Goal: Submit feedback/report problem

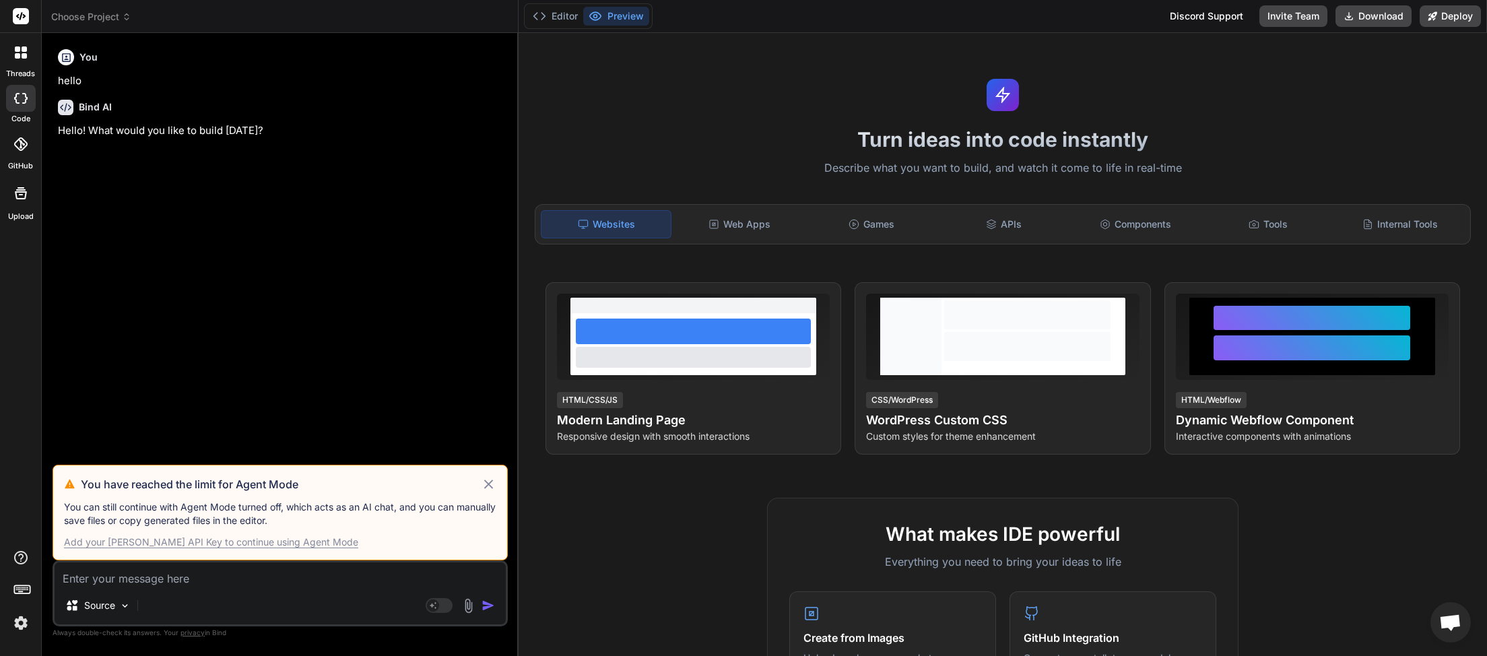
scroll to position [118, 0]
click at [488, 485] on icon at bounding box center [488, 484] width 9 height 9
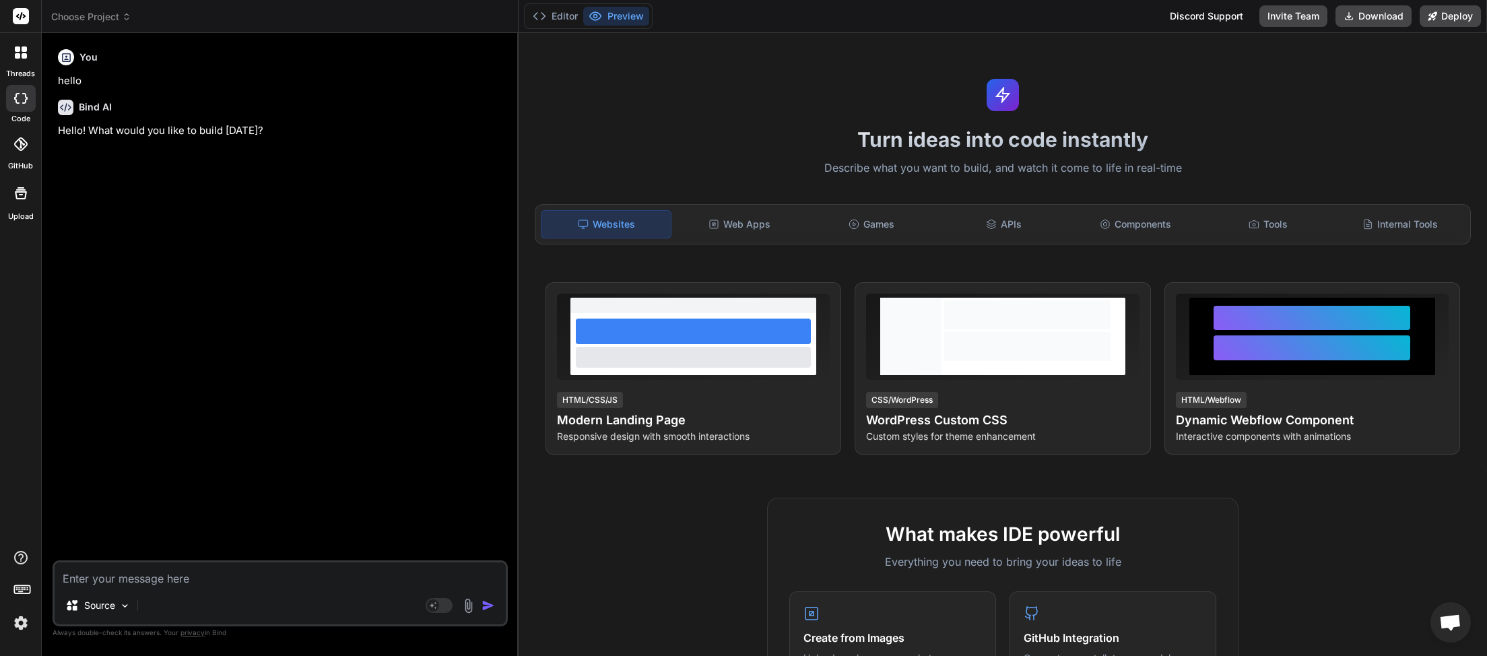
scroll to position [75, 0]
click at [119, 20] on span "Choose Project" at bounding box center [91, 16] width 80 height 13
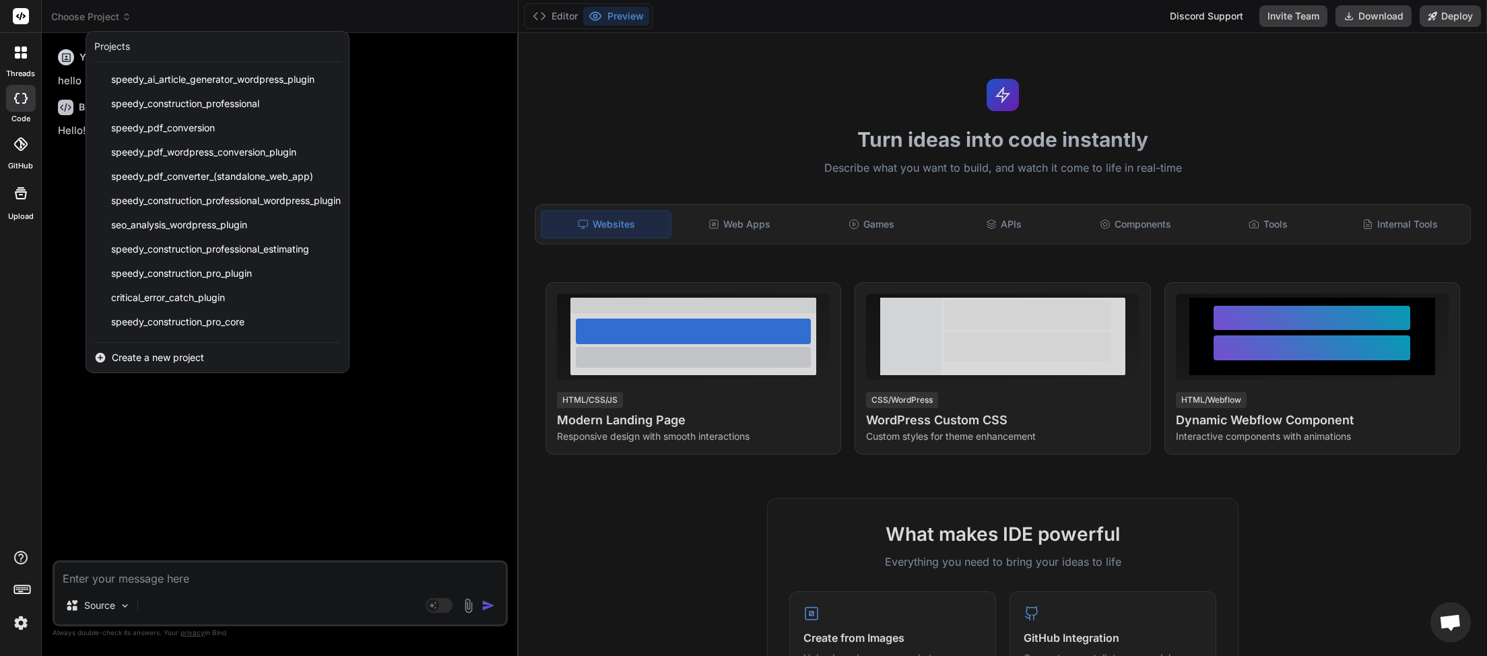
scroll to position [288, 0]
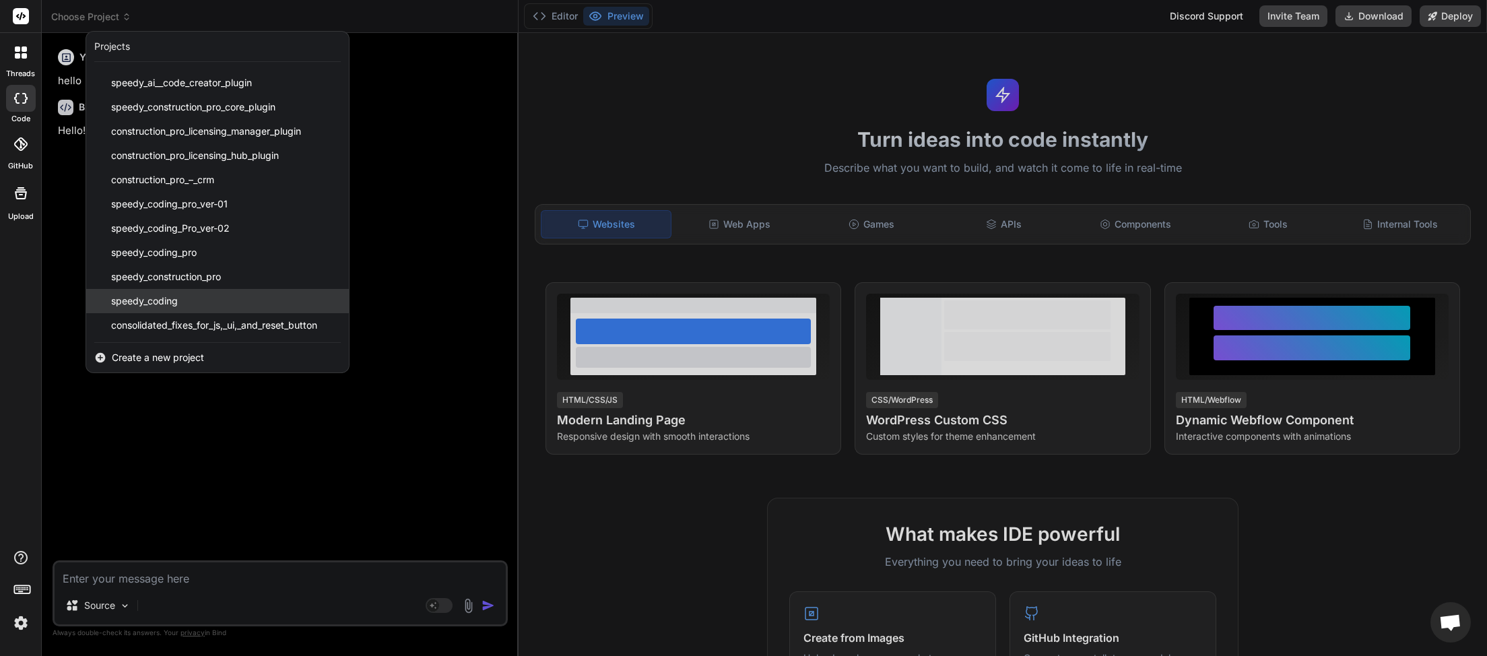
click at [187, 298] on div "speedy_coding" at bounding box center [217, 301] width 263 height 24
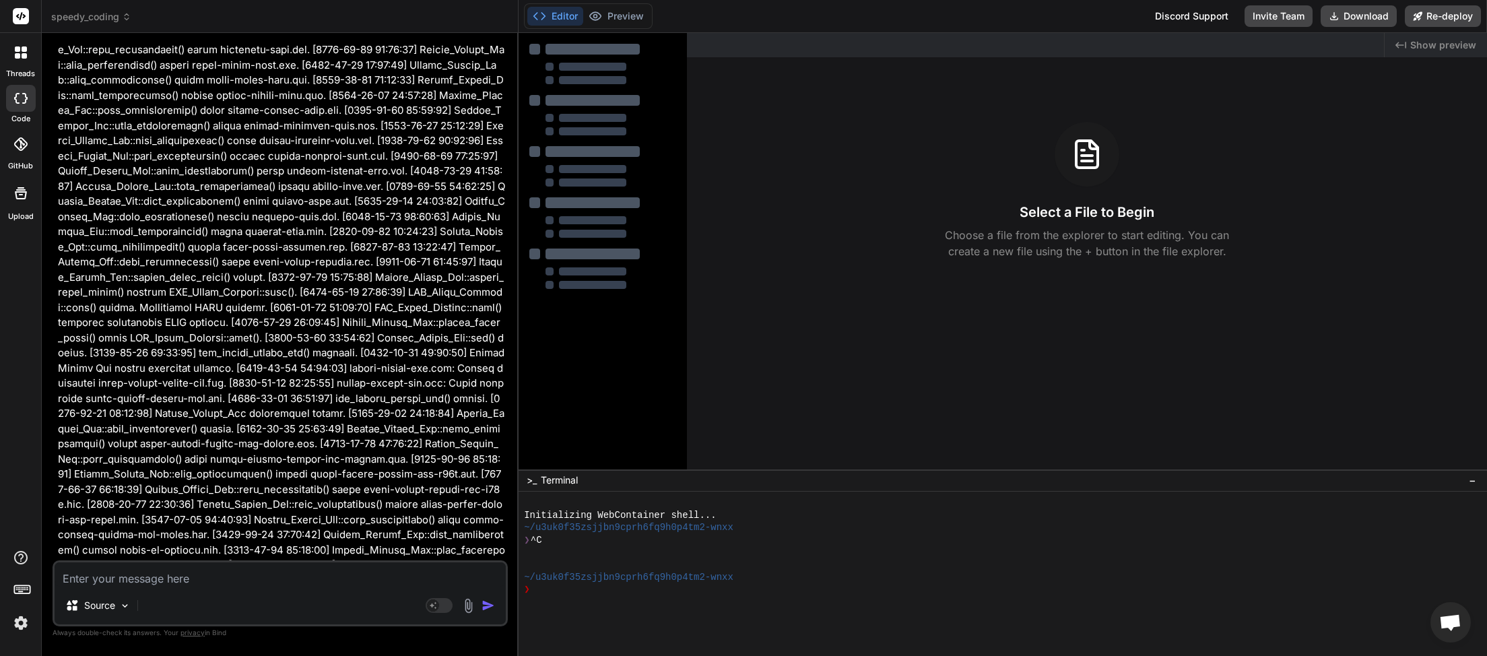
type textarea "x"
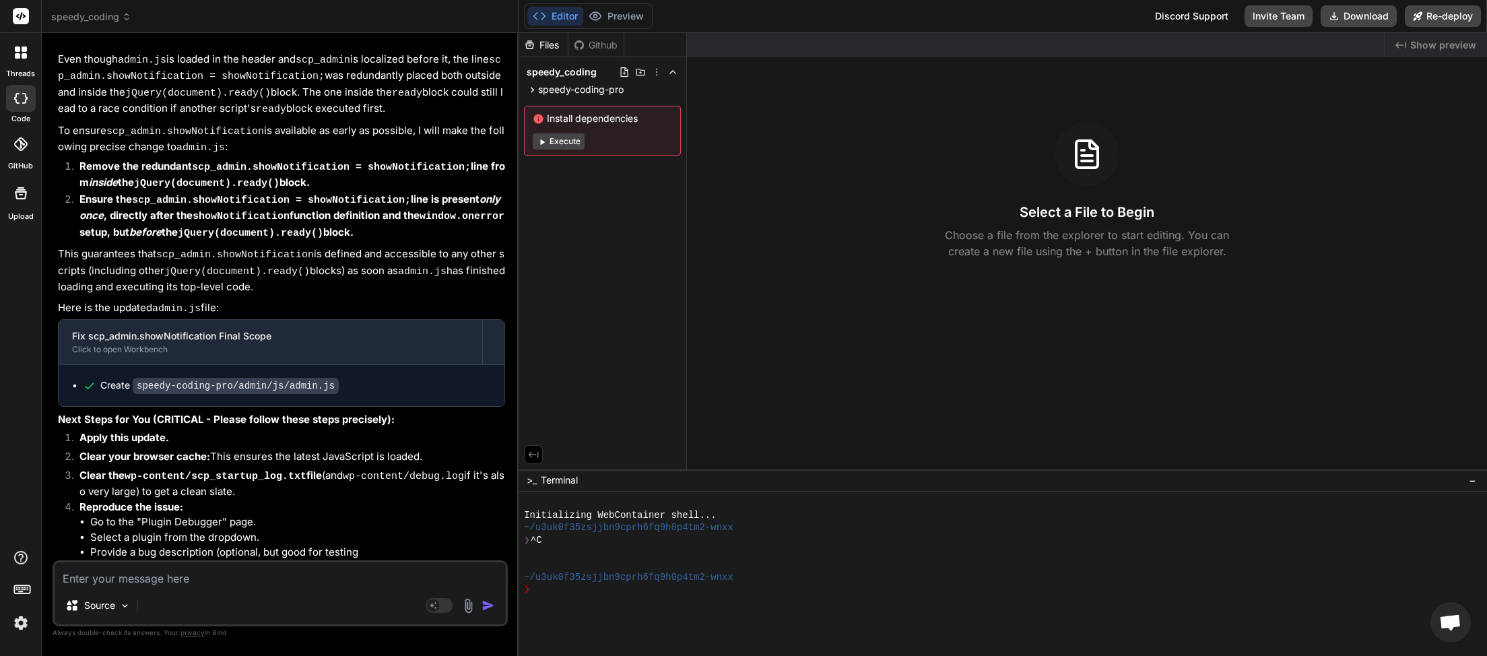
scroll to position [42629, 0]
click at [201, 583] on textarea at bounding box center [280, 574] width 451 height 24
type textarea "t"
type textarea "x"
type textarea "th"
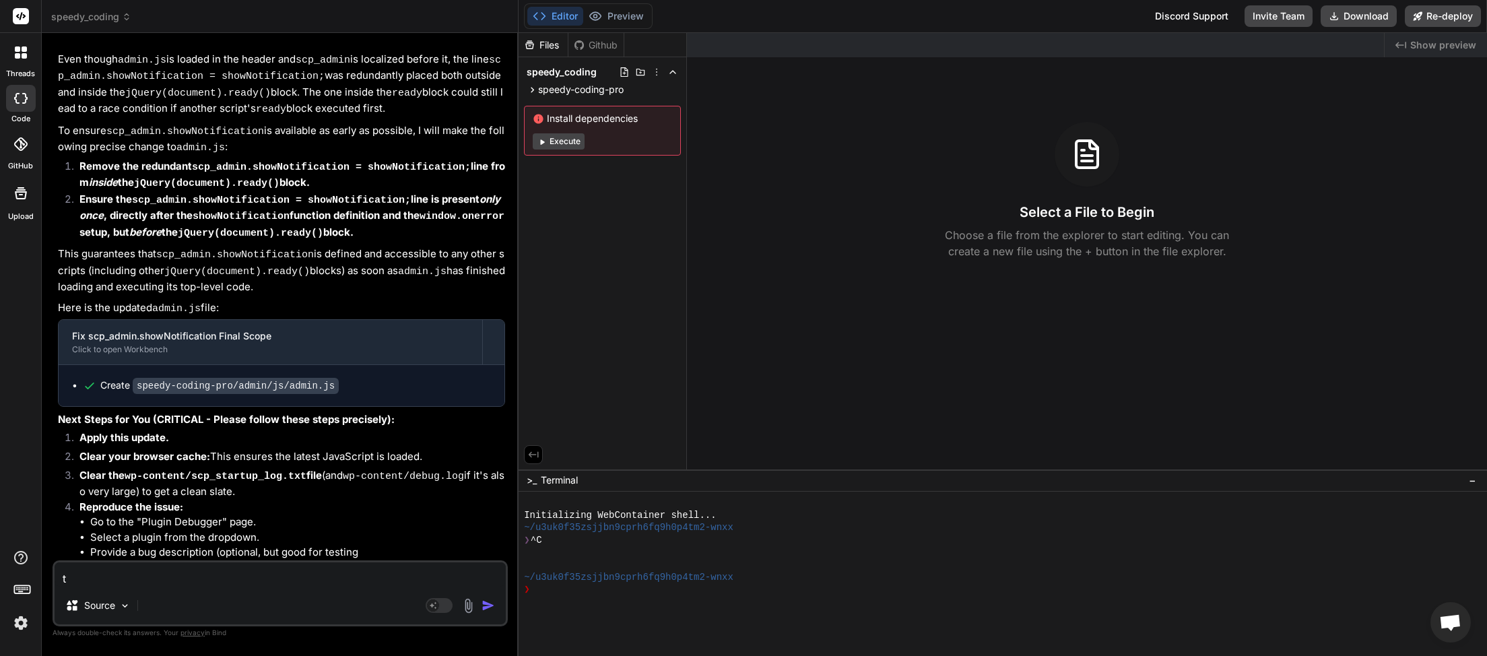
type textarea "x"
type textarea "the"
type textarea "x"
type textarea "thes"
type textarea "x"
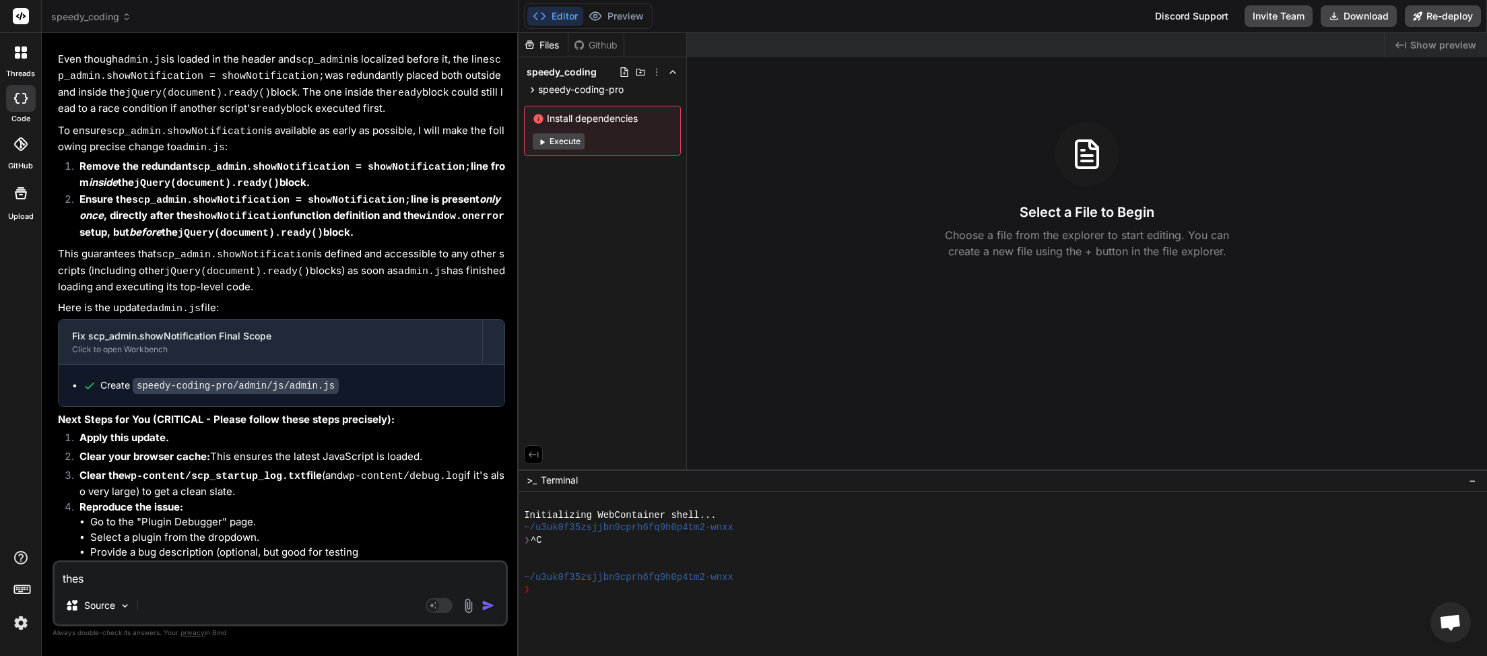
type textarea "these"
type textarea "x"
type textarea "these"
type textarea "x"
type textarea "these e"
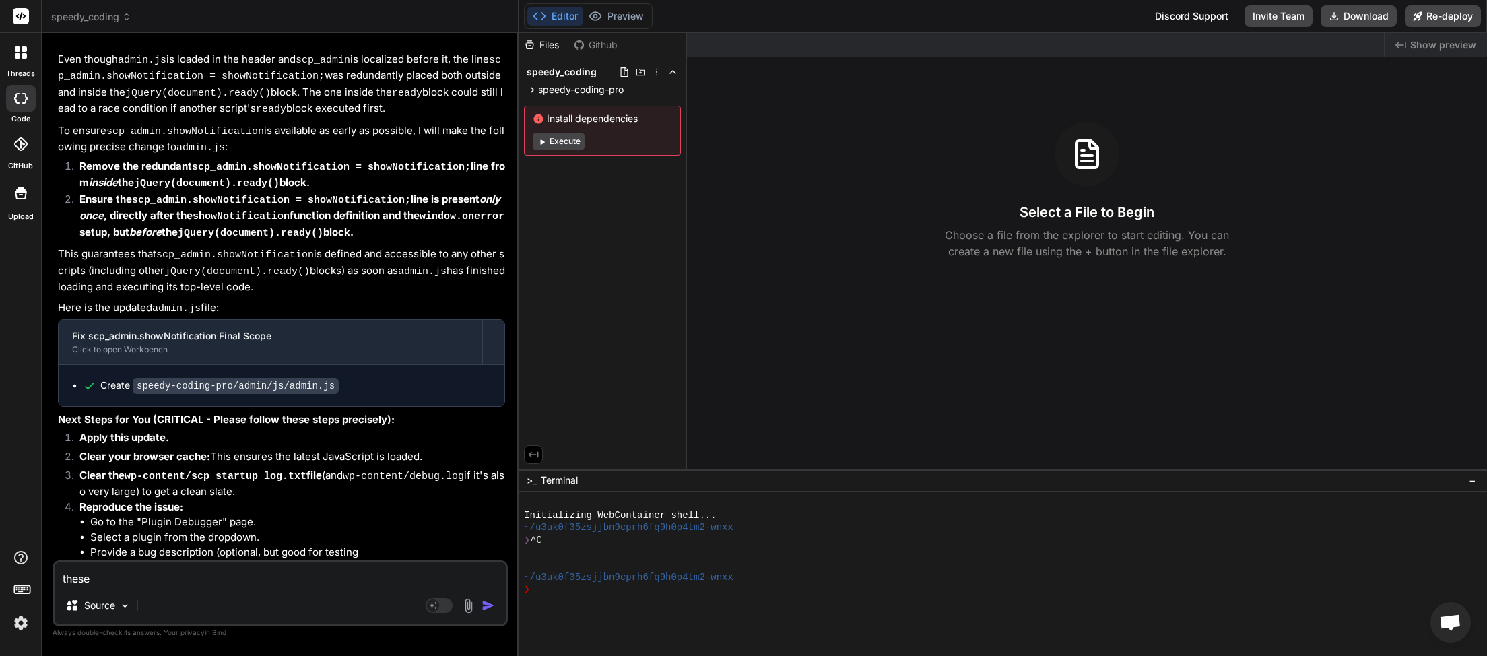
type textarea "x"
type textarea "these er"
type textarea "x"
type textarea "these err"
type textarea "x"
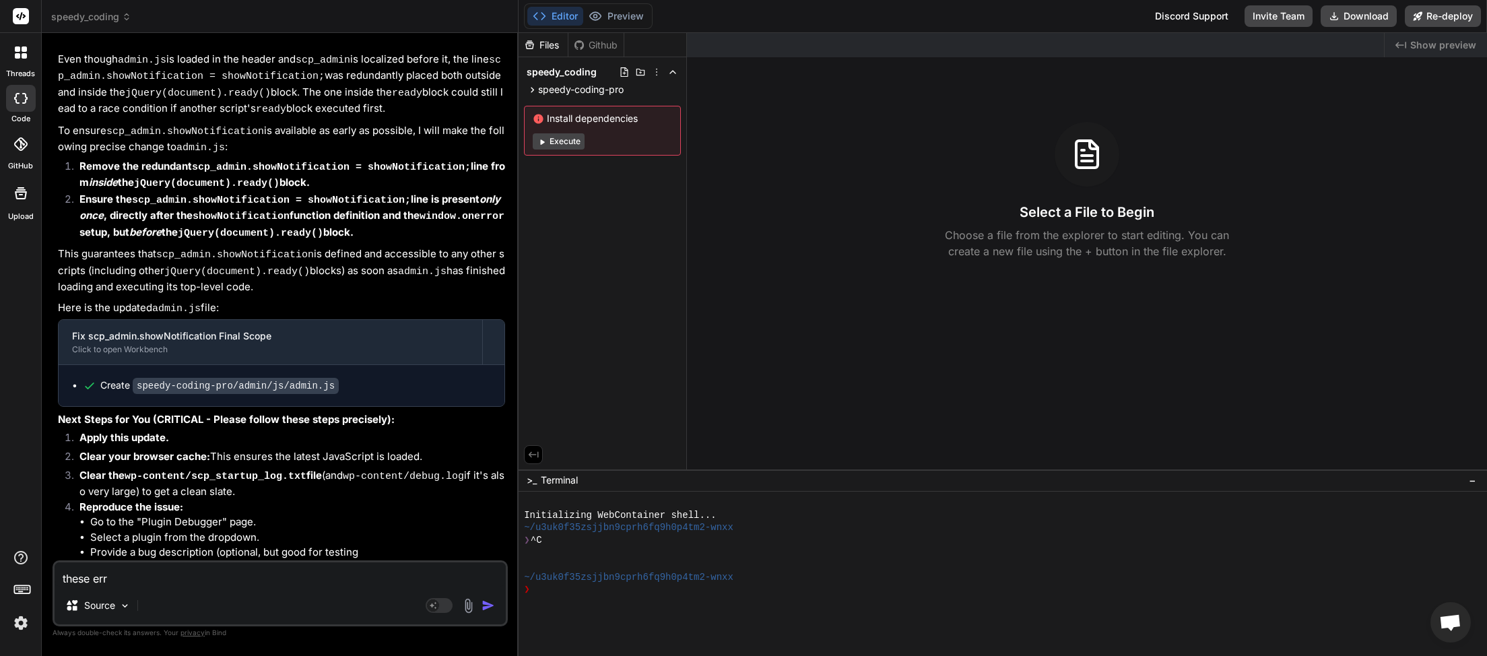
type textarea "these erro"
type textarea "x"
type textarea "these error"
type textarea "x"
type textarea "these errors"
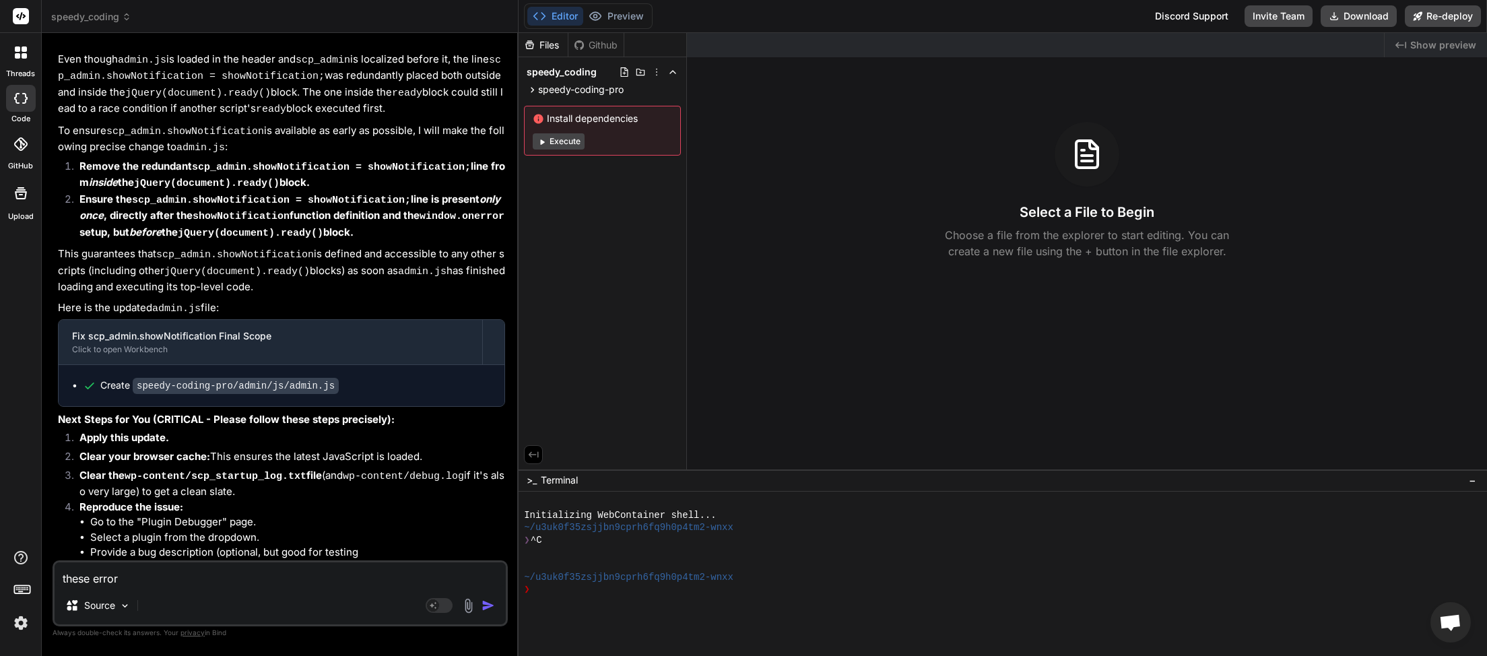
type textarea "x"
type textarea "these errors"
type textarea "x"
type textarea "these errors c"
type textarea "x"
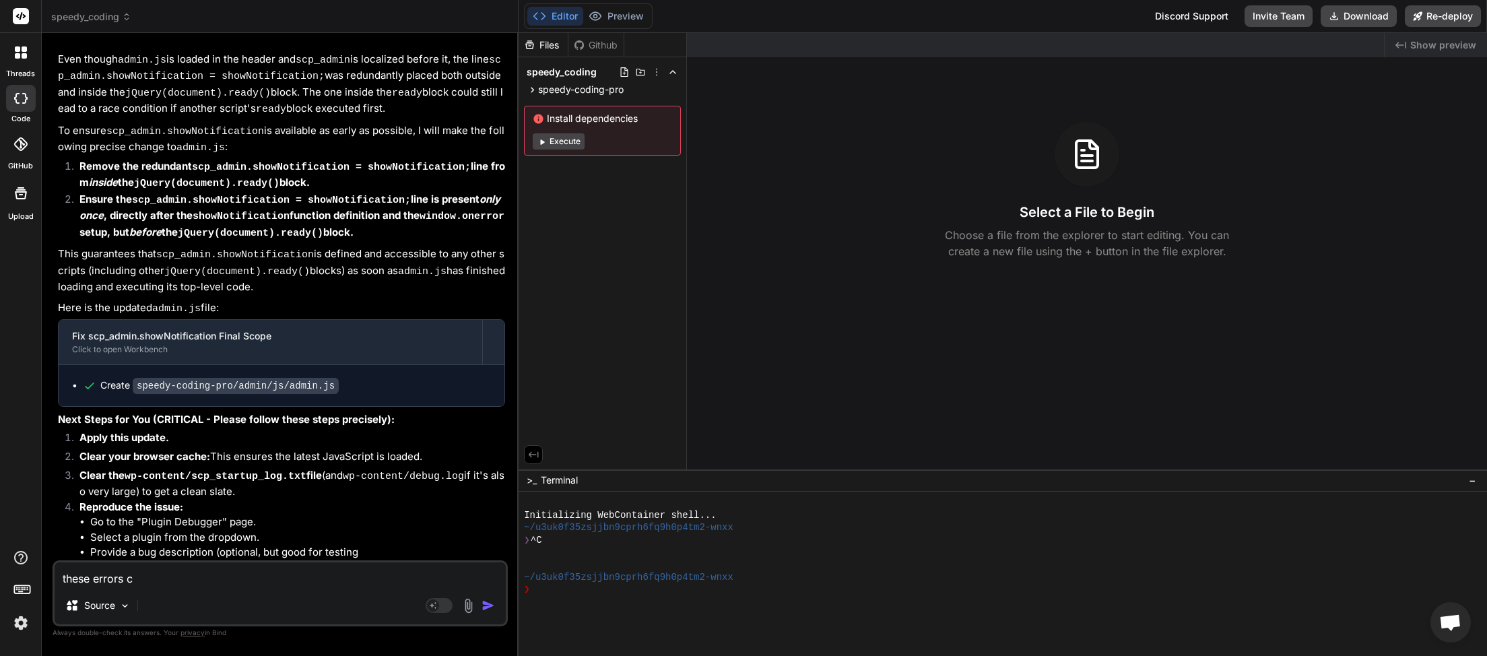
type textarea "these errors co"
type textarea "x"
type textarea "these errors com"
type textarea "x"
type textarea "these errors come"
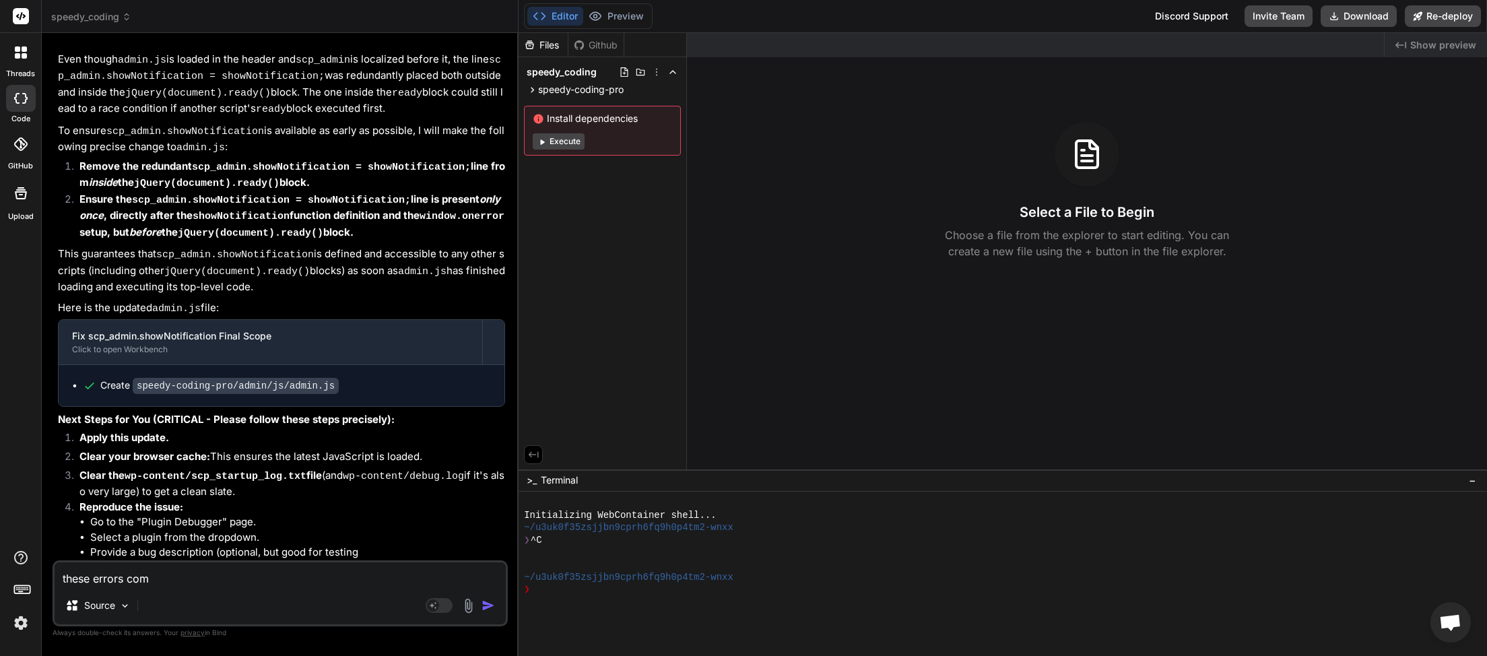
type textarea "x"
type textarea "these errors come"
type textarea "x"
type textarea "these errors come f"
type textarea "x"
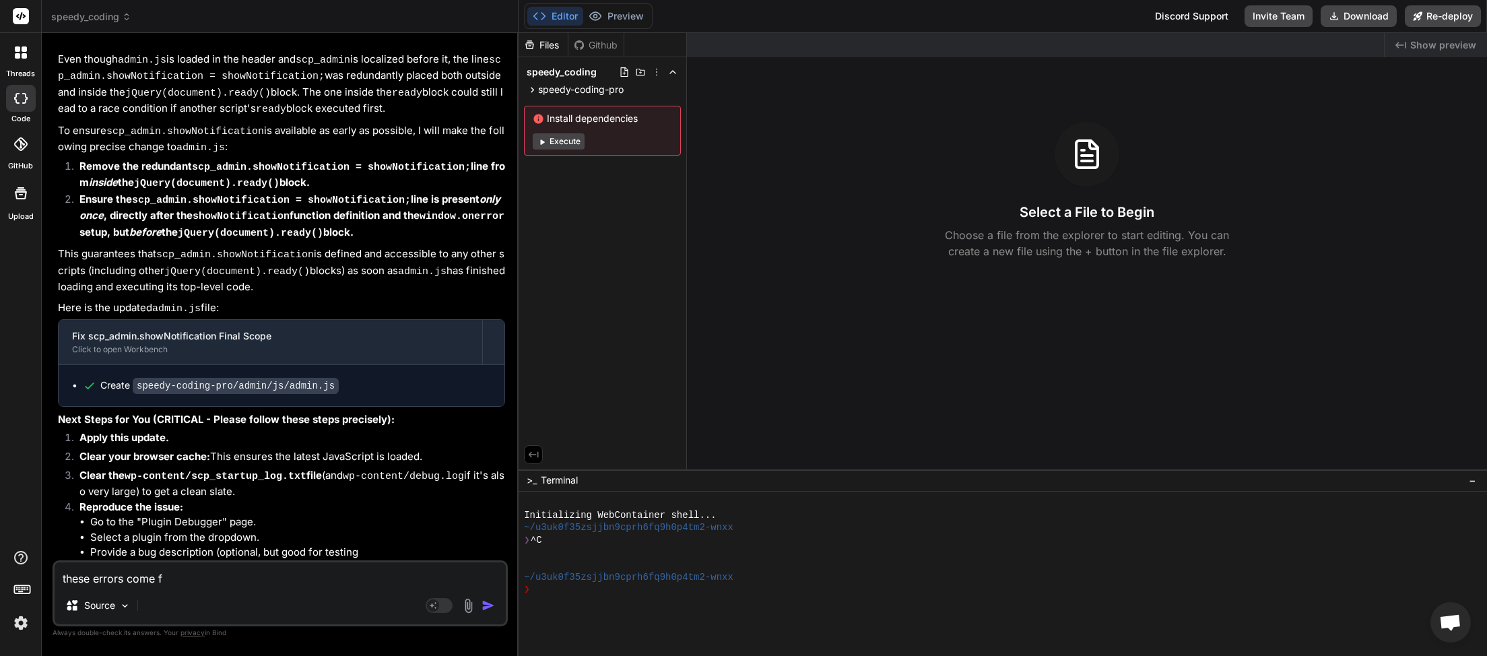
type textarea "these errors come fr"
type textarea "x"
type textarea "these errors come fro"
type textarea "x"
type textarea "these errors come from"
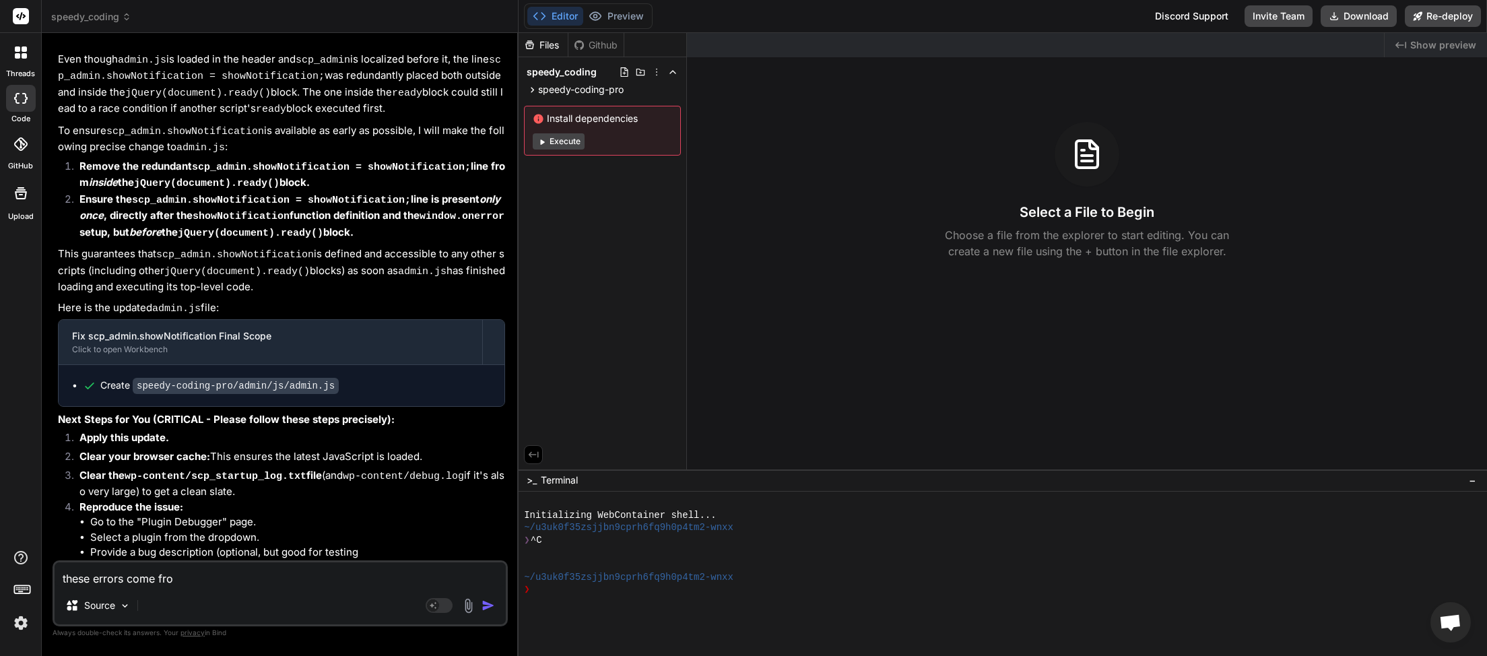
type textarea "x"
type textarea "these errors come from"
type textarea "x"
type textarea "these errors come from d"
type textarea "x"
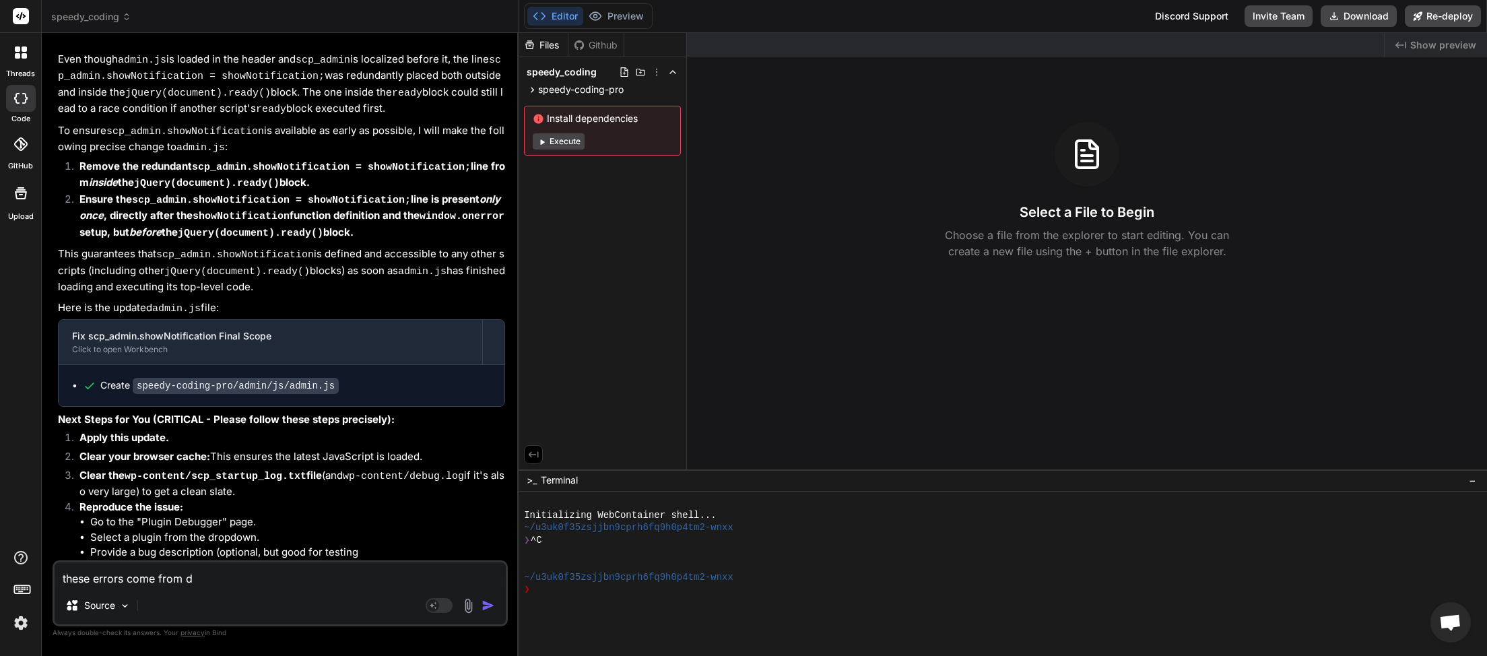
type textarea "these errors come from de"
type textarea "x"
type textarea "these errors come from deb"
type textarea "x"
type textarea "these errors come from debu"
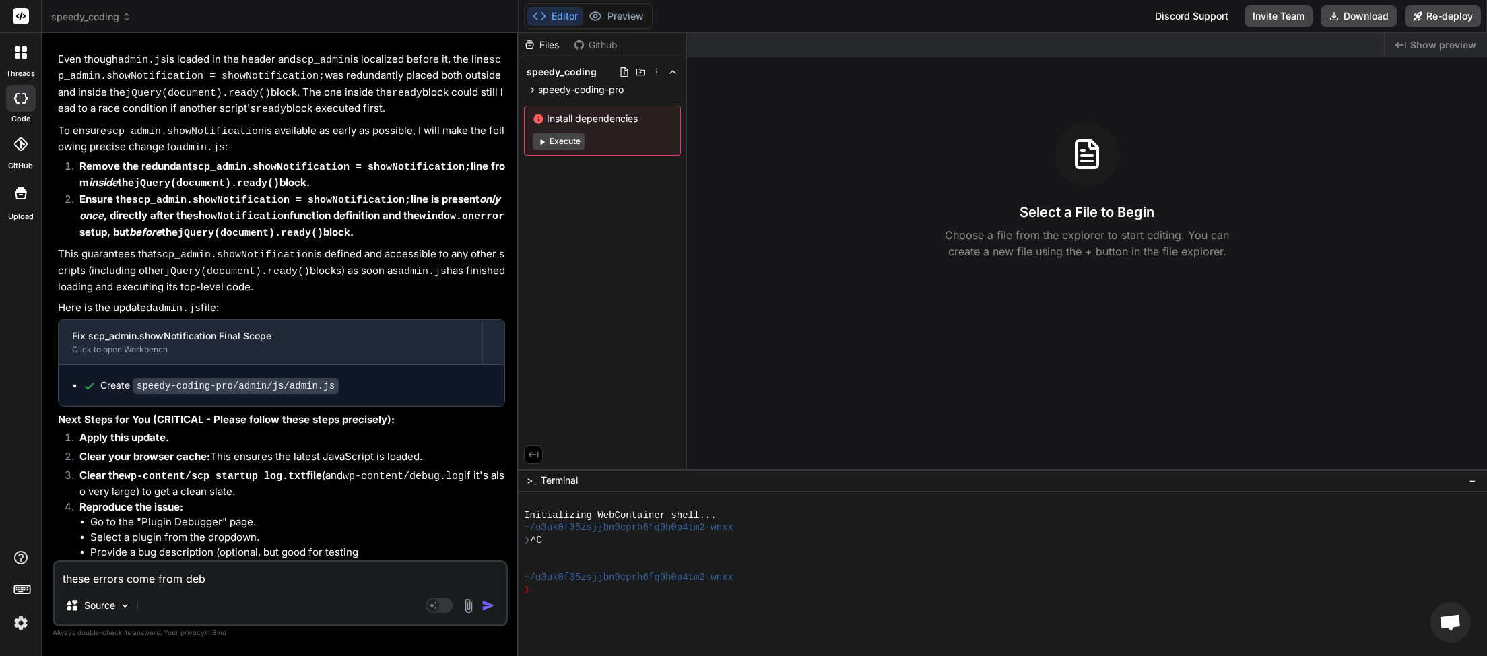
type textarea "x"
type textarea "these errors come from debug"
type textarea "x"
type textarea "these errors come from debug"
type textarea "x"
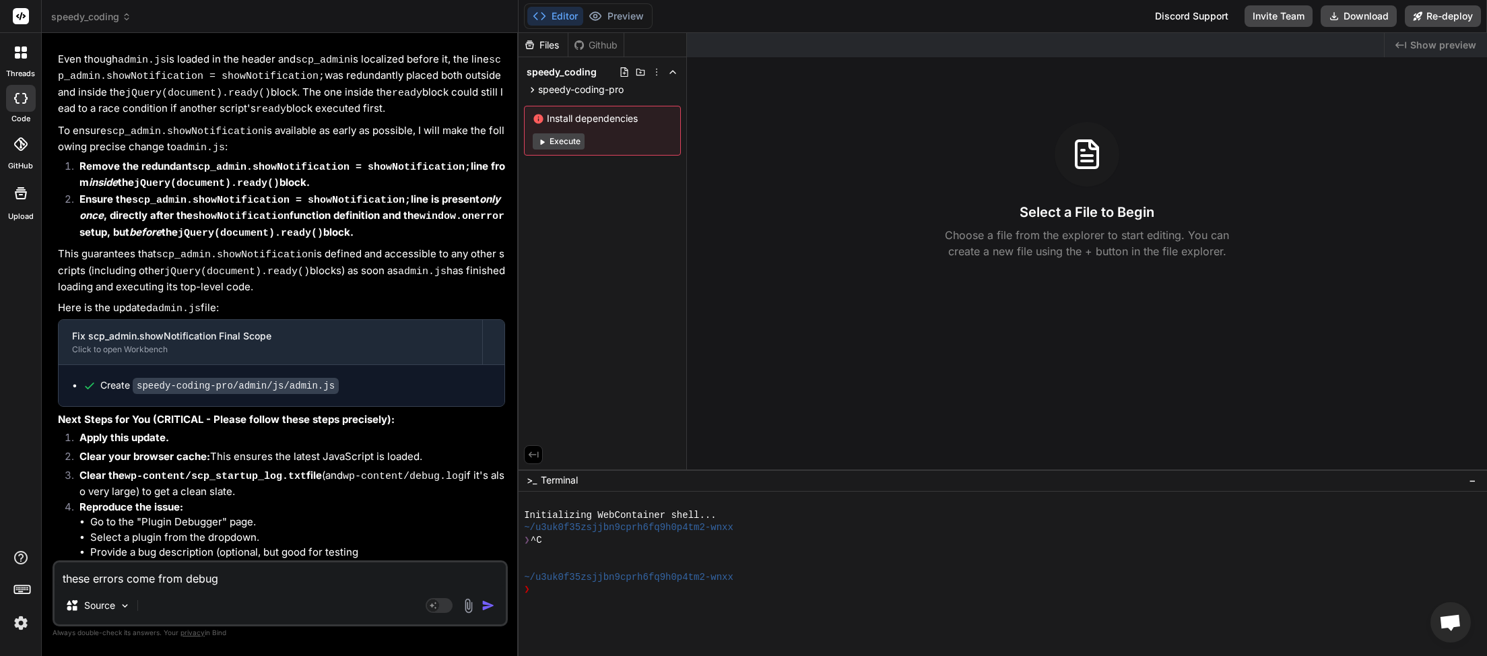
type textarea "these errors come from debug t"
type textarea "x"
type textarea "these errors come from debug to"
type textarea "x"
type textarea "these errors come from debug too"
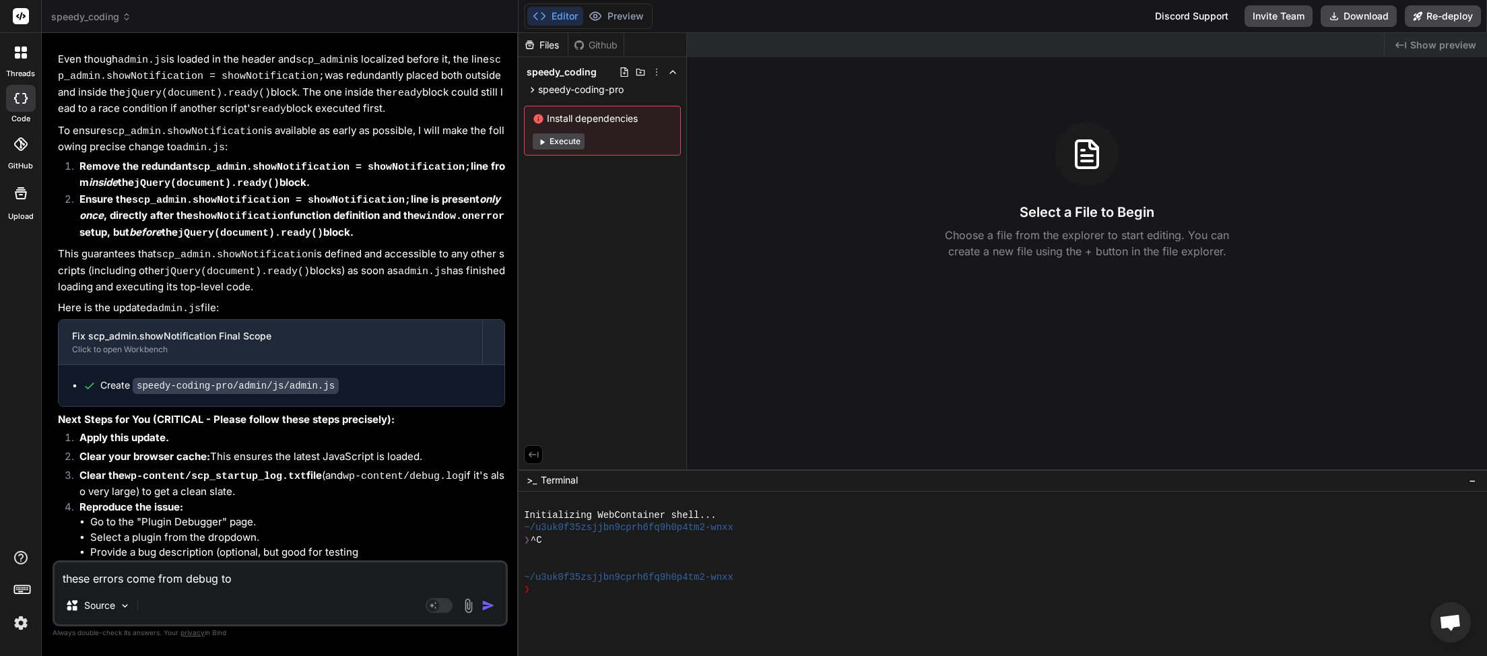
type textarea "x"
type textarea "these errors come from debug tool"
type textarea "x"
type textarea "these errors come from debug tools"
type textarea "x"
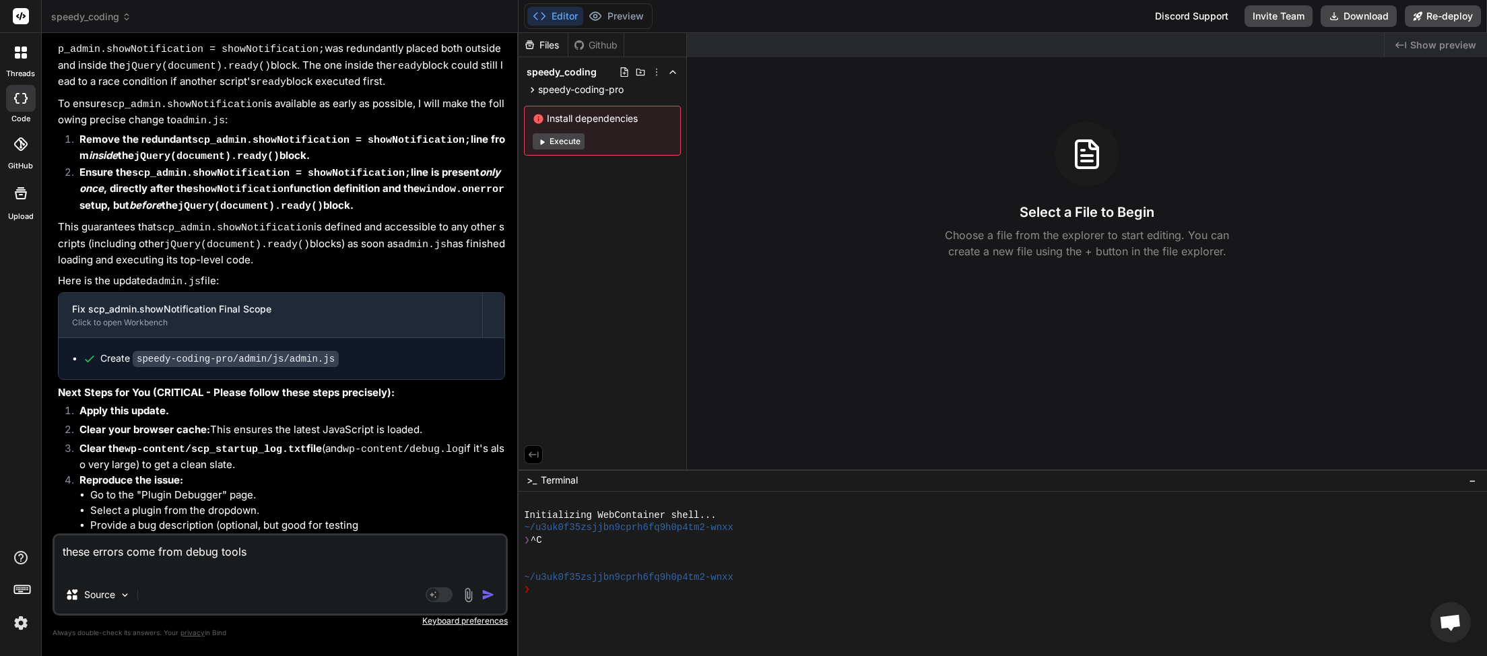
paste textarea "[JS Error] TypeError: scp_admin.showNotification is not a function File: [URL][…"
type textarea "these errors come from debug tools [JS Error] TypeError: scp_admin.showNotifica…"
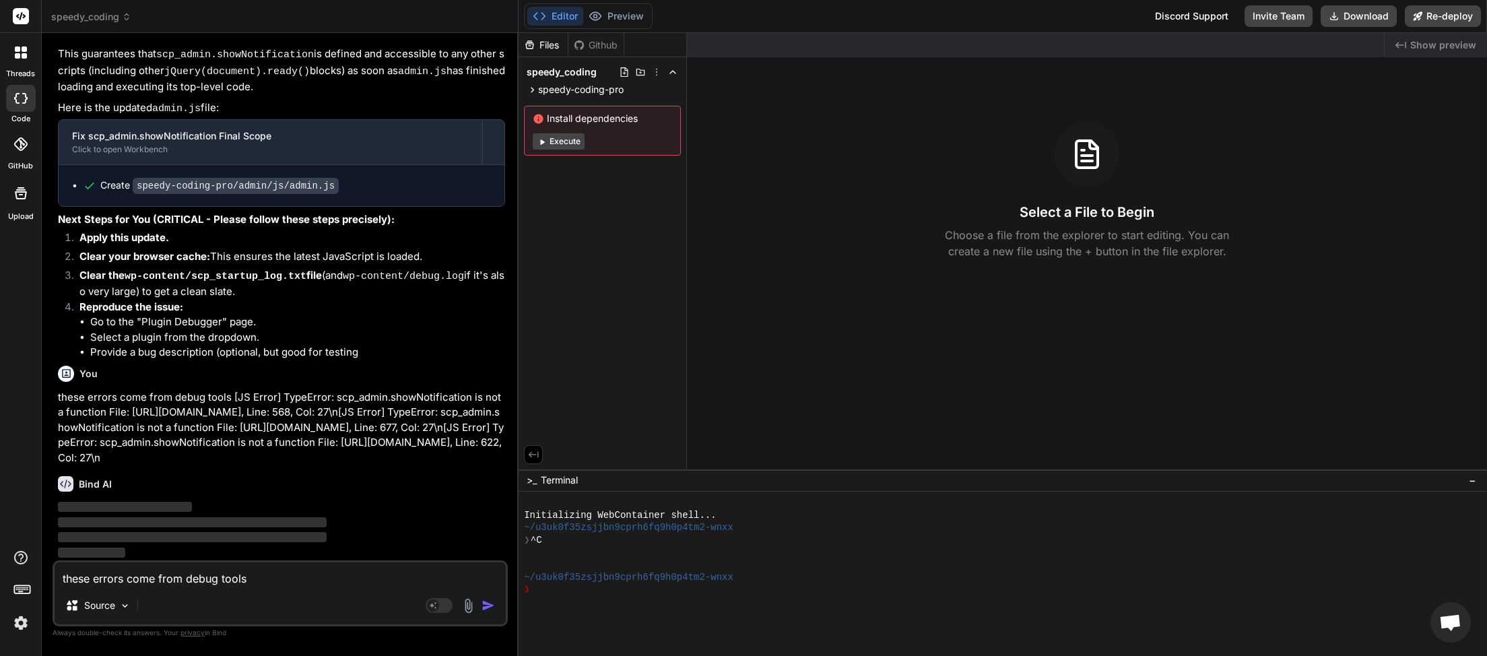
type textarea "x"
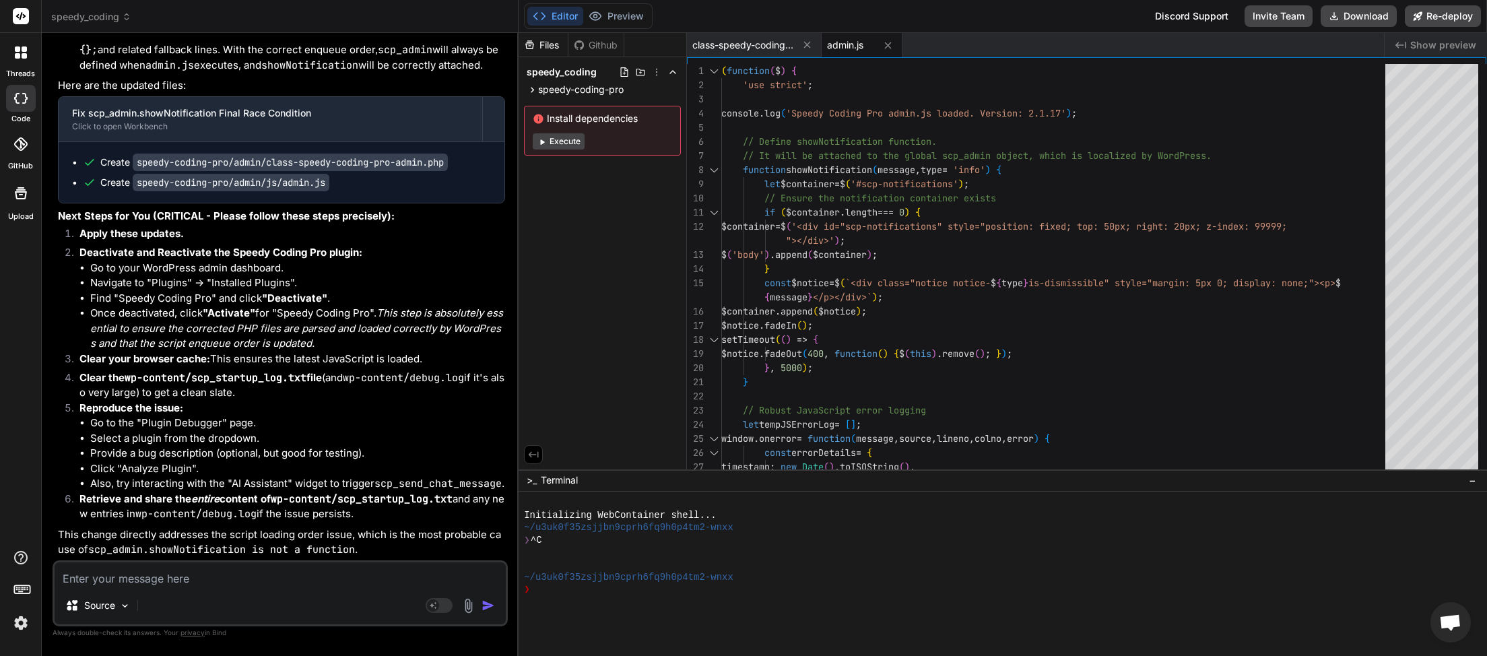
scroll to position [44223, 0]
click at [1363, 15] on button "Download" at bounding box center [1359, 16] width 76 height 22
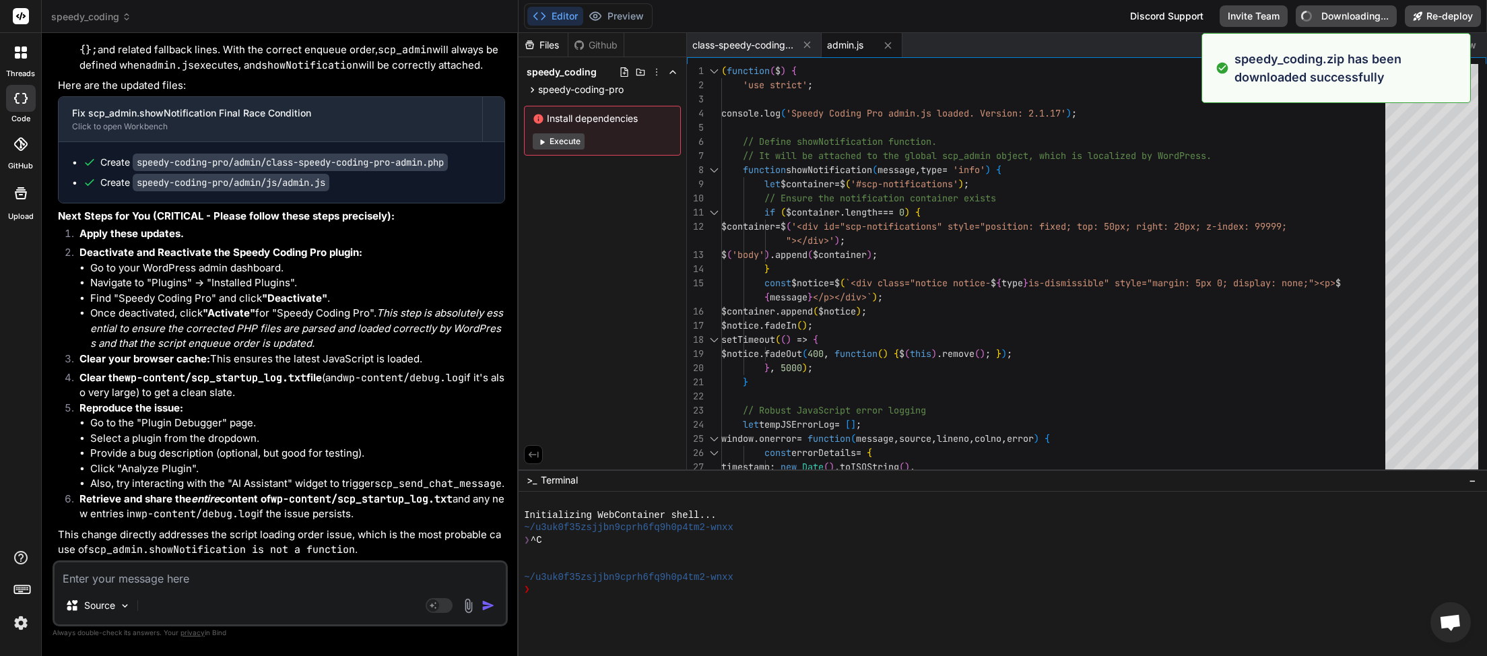
type textarea "x"
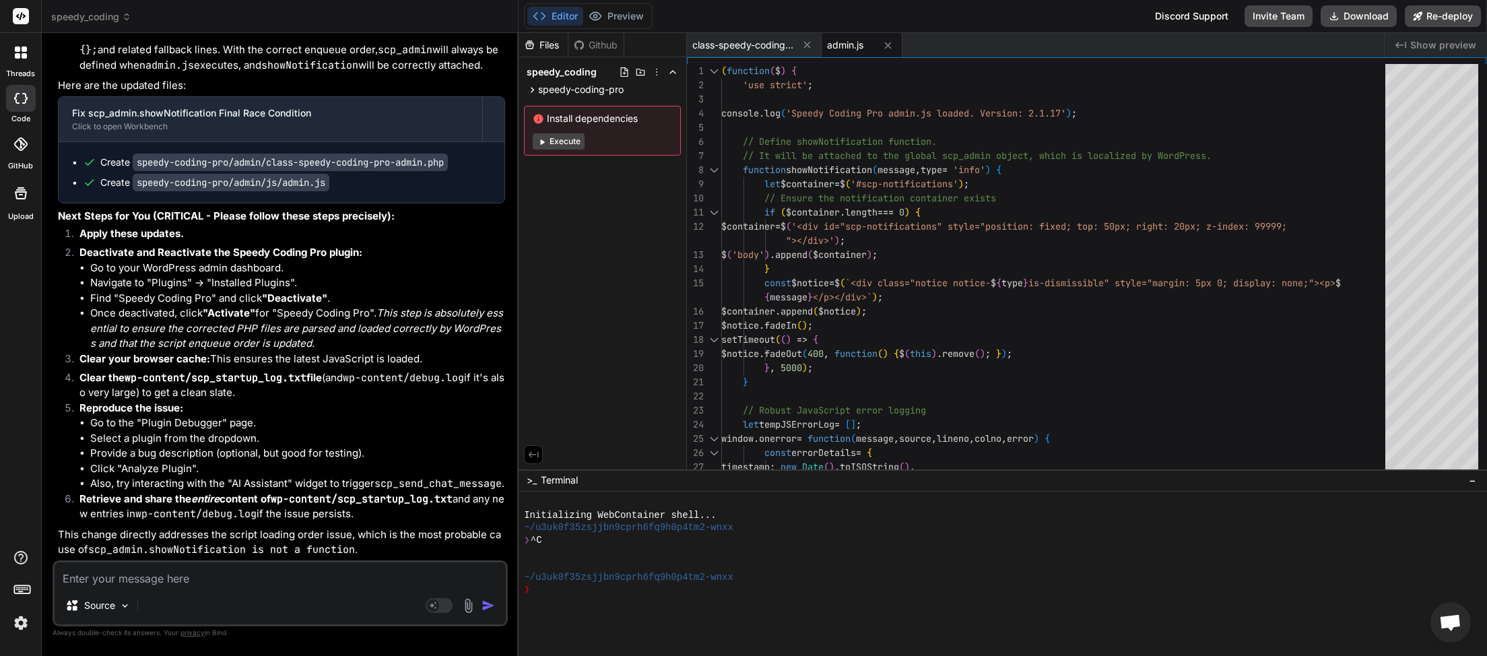
paste textarea "[JS Error] SyntaxError: invalid escape sequence File: [URL][DOMAIN_NAME][DATE],…"
type textarea "[JS Error] SyntaxError: invalid escape sequence File: [URL][DOMAIN_NAME][DATE],…"
type textarea "x"
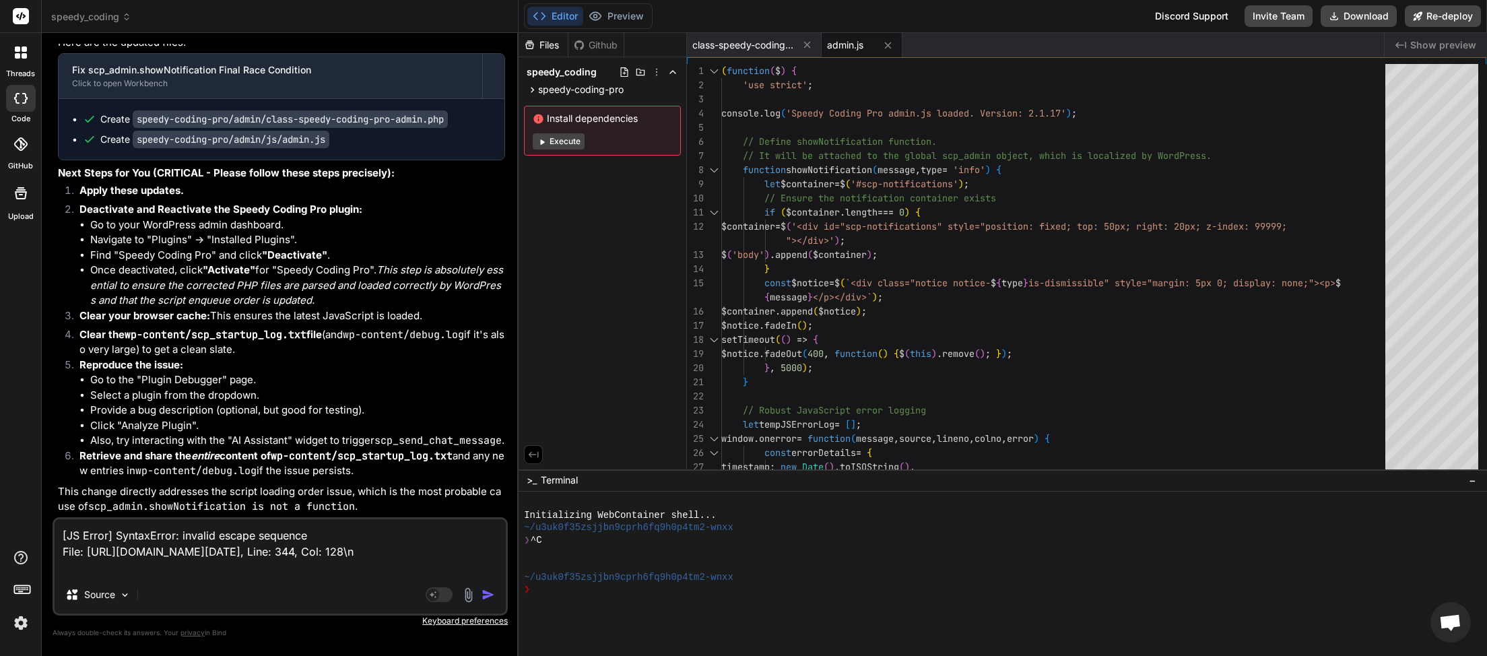
type textarea "[JS Error] SyntaxError: invalid escape sequence File: [URL][DOMAIN_NAME][DATE],…"
click at [489, 592] on img "button" at bounding box center [488, 594] width 13 height 13
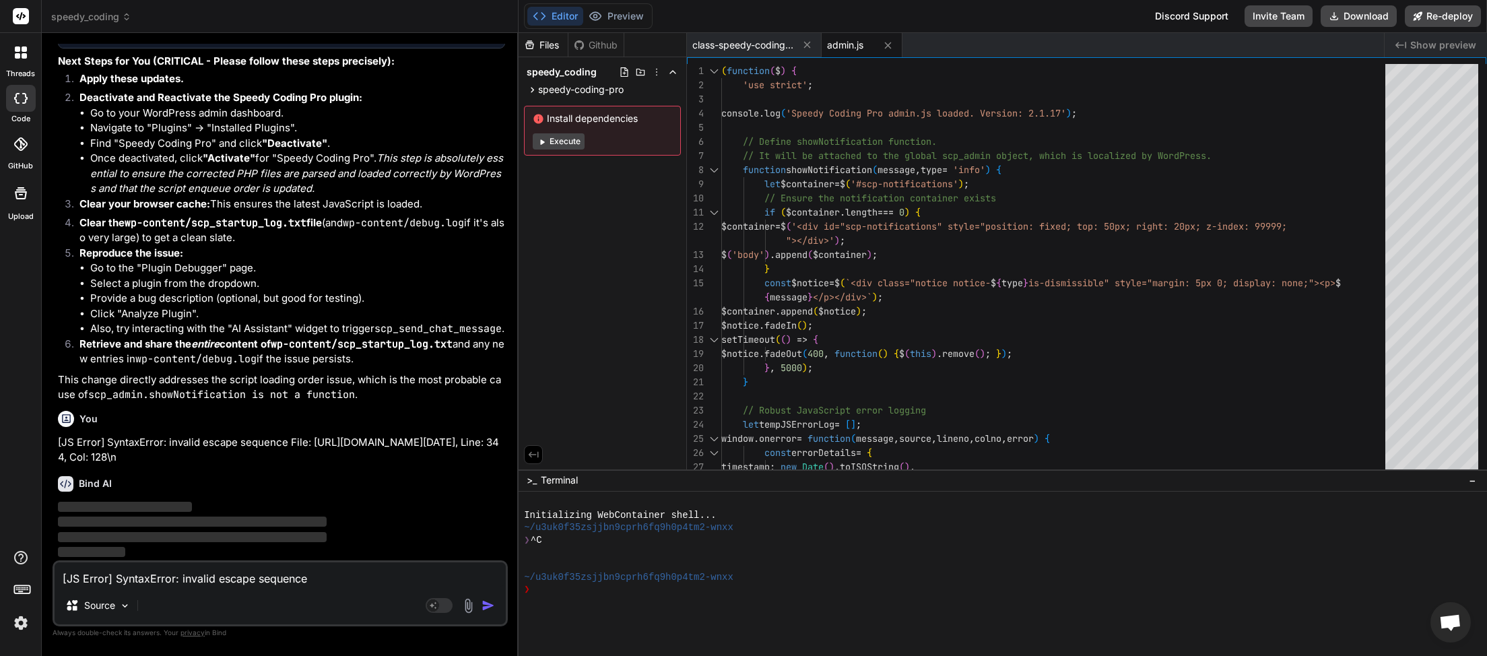
scroll to position [44378, 0]
click at [190, 578] on textarea "[JS Error] SyntaxError: invalid escape sequence File: [URL][DOMAIN_NAME][DATE],…" at bounding box center [280, 574] width 451 height 24
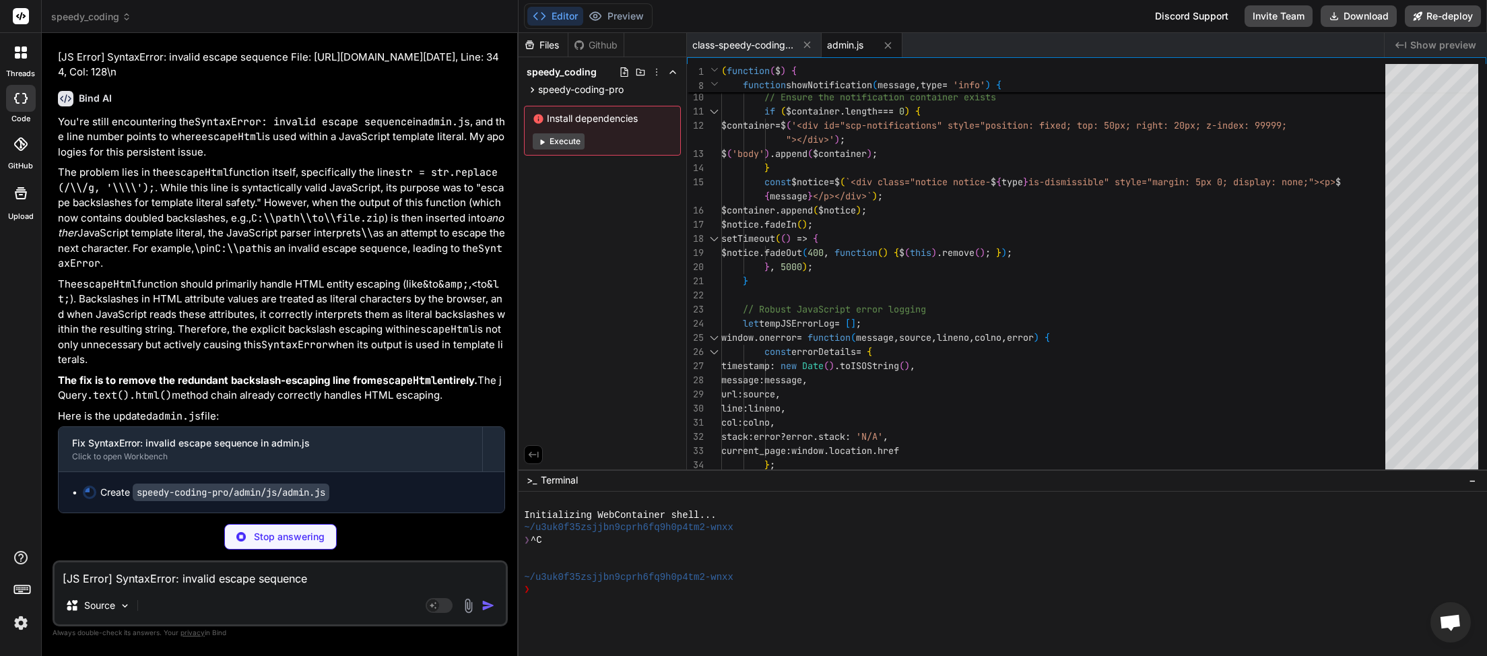
scroll to position [44770, 0]
type textarea "x"
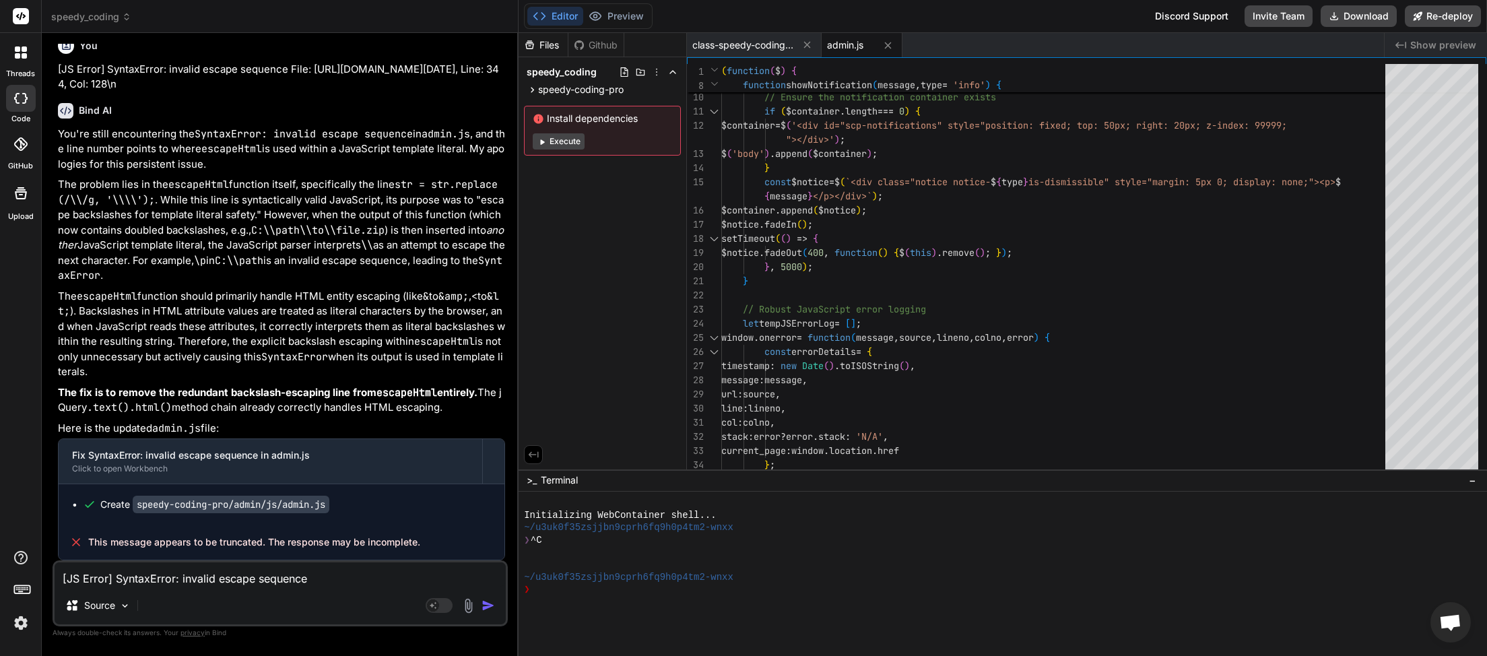
scroll to position [44758, 0]
drag, startPoint x: 437, startPoint y: 543, endPoint x: 89, endPoint y: 541, distance: 348.3
click at [89, 541] on div "This message appears to be truncated. The response may be incomplete." at bounding box center [282, 542] width 446 height 35
copy span "This message appears to be truncated. The response may be incomplete."
click at [117, 580] on textarea "[JS Error] SyntaxError: invalid escape sequence File: [URL][DOMAIN_NAME][DATE],…" at bounding box center [280, 574] width 451 height 24
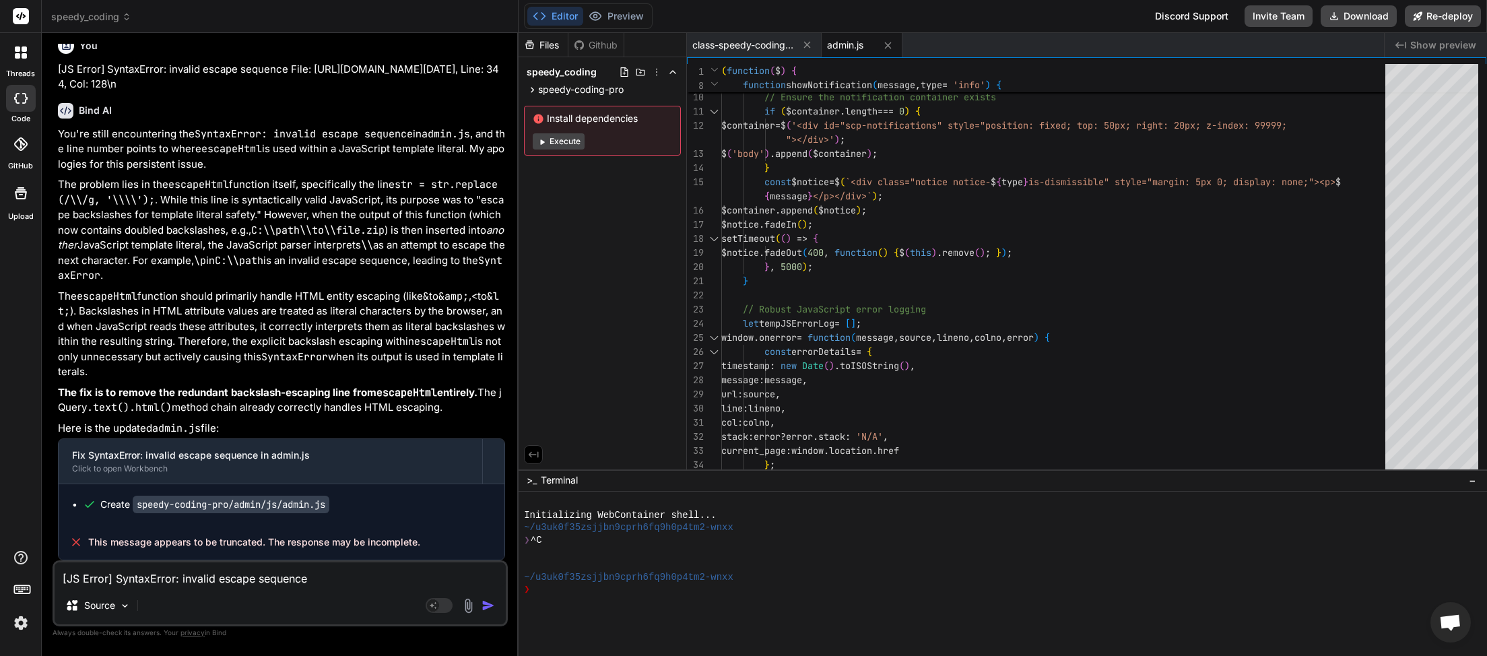
paste textarea "This message appears to be truncated. The response may be incomplete."
type textarea "This message appears to be truncated. The response may be incomplete."
type textarea "x"
type textarea "This message appears to be truncated. The response may be incomplete."
click at [485, 602] on img "button" at bounding box center [488, 605] width 13 height 13
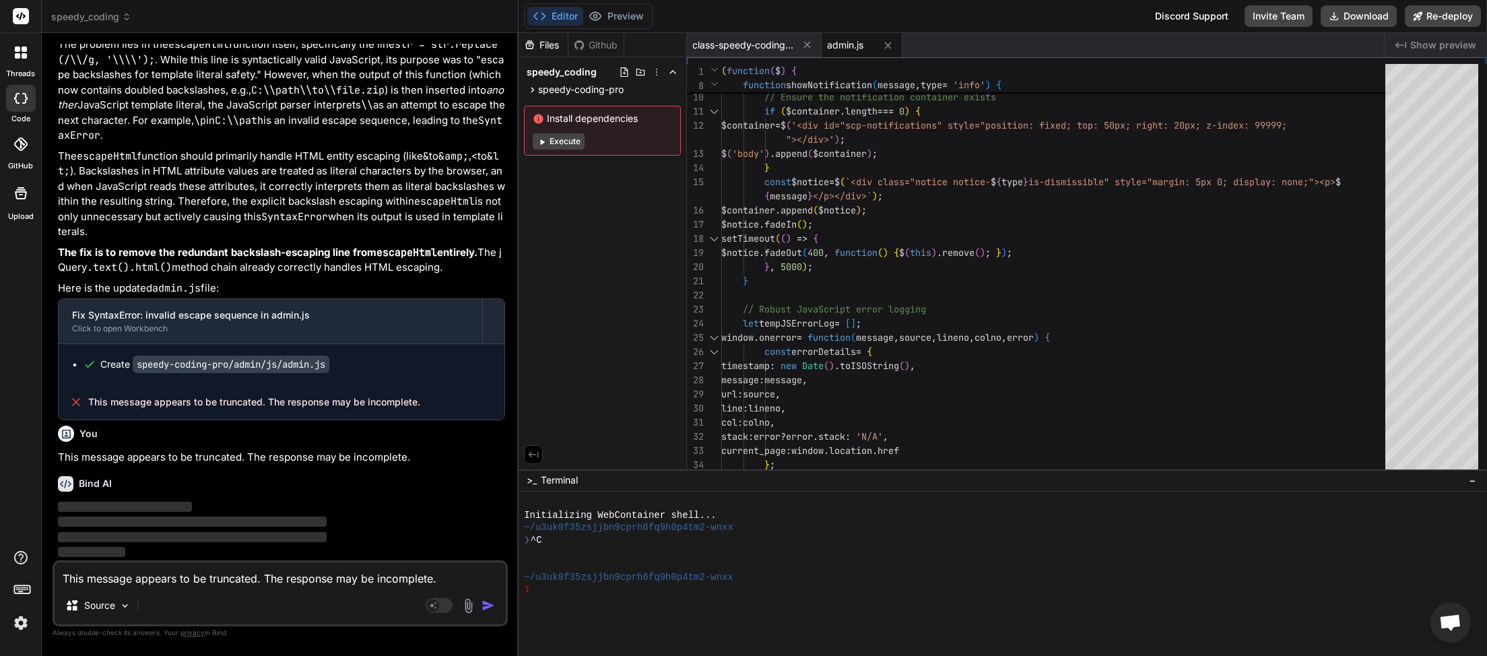
scroll to position [44898, 0]
click at [222, 585] on textarea "This message appears to be truncated. The response may be incomplete." at bounding box center [280, 574] width 451 height 24
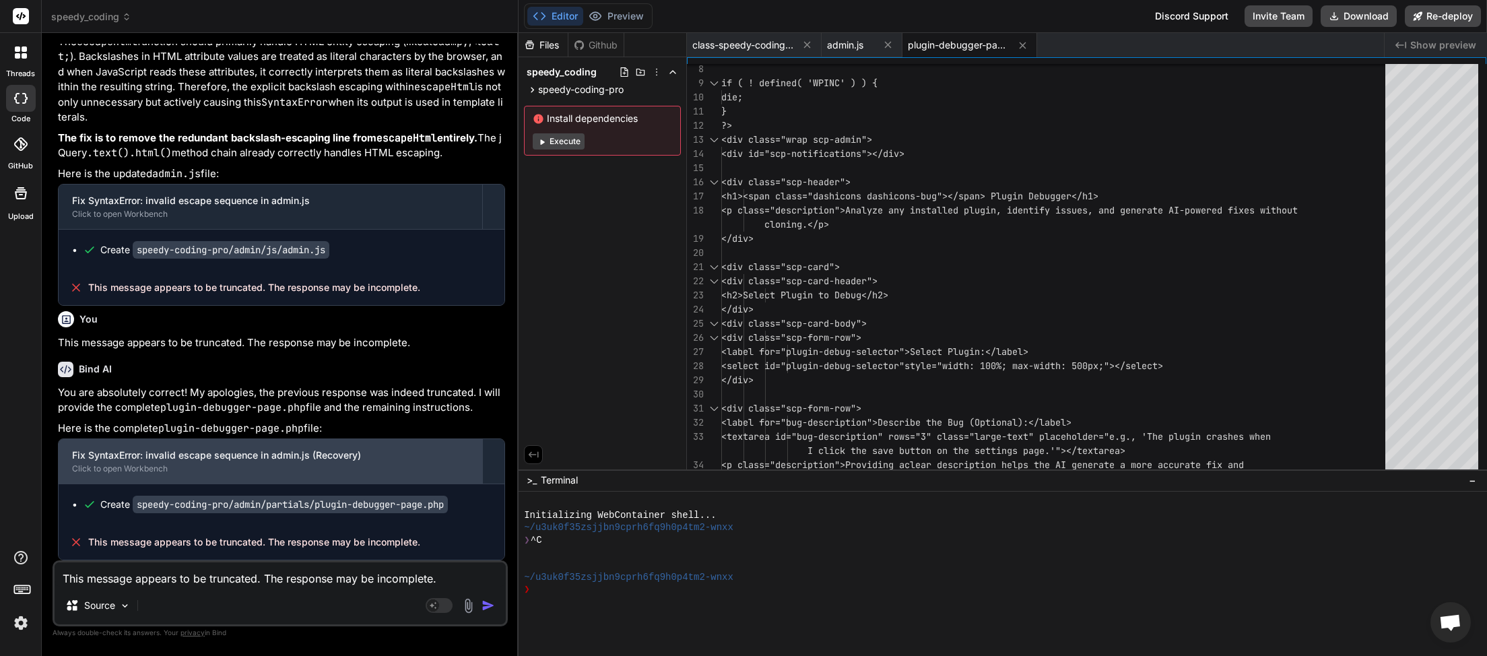
scroll to position [45014, 0]
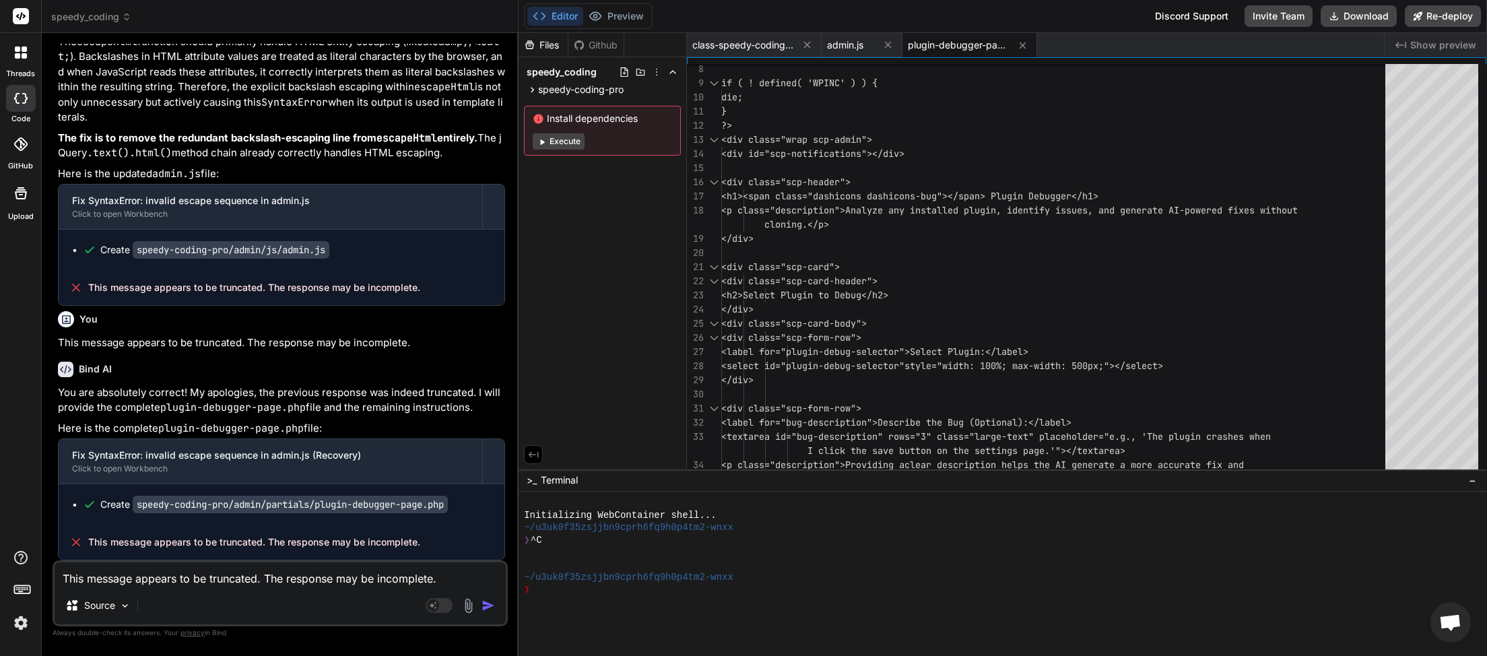
paste textarea
type textarea "x"
type textarea "This message appears to be truncated. The response may be incomplete."
click at [485, 608] on div "Agent Mode. When this toggle is activated, AI automatically makes decisions, re…" at bounding box center [461, 605] width 77 height 16
click at [490, 604] on img "button" at bounding box center [488, 605] width 13 height 13
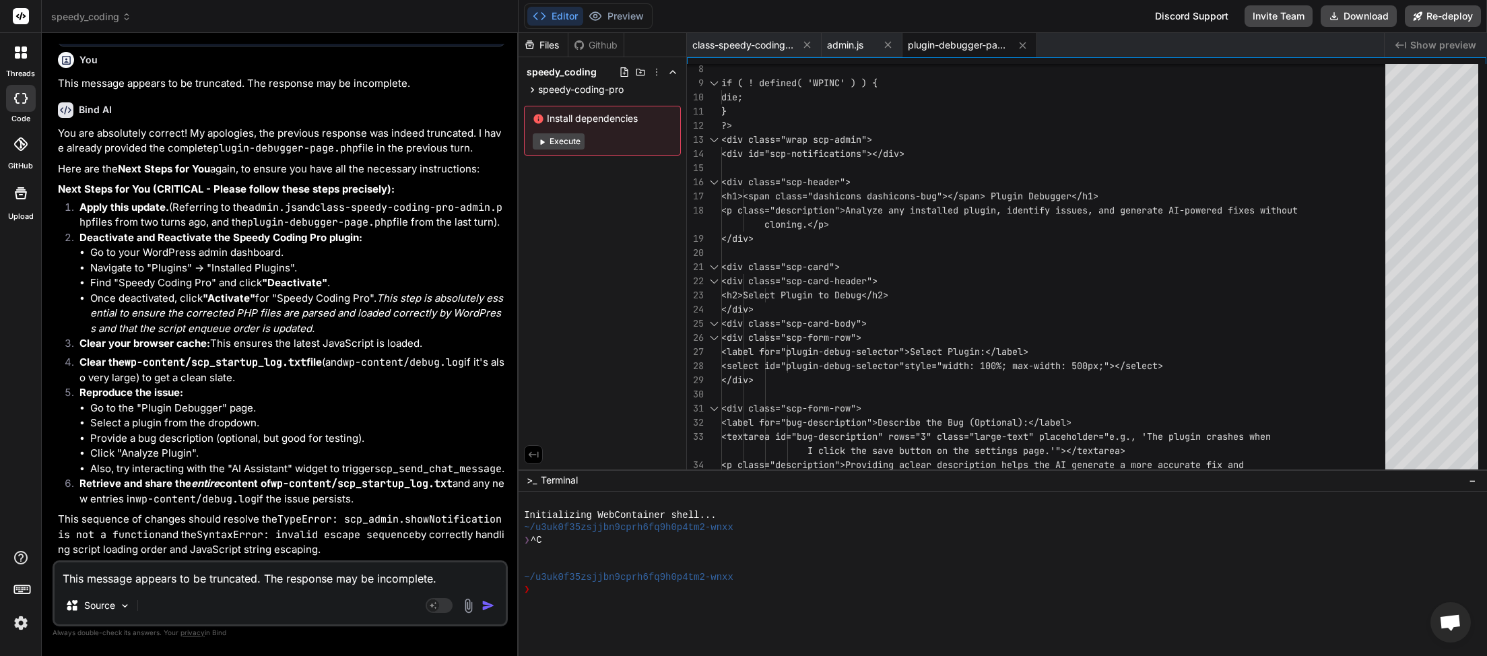
scroll to position [45562, 0]
click at [1367, 20] on button "Download" at bounding box center [1359, 16] width 76 height 22
type textarea "x"
paste textarea "[JS Error] SyntaxError: invalid escape sequence File: [URL][DOMAIN_NAME][DATE],…"
type textarea "[JS Error] SyntaxError: invalid escape sequence File: [URL][DOMAIN_NAME][DATE],…"
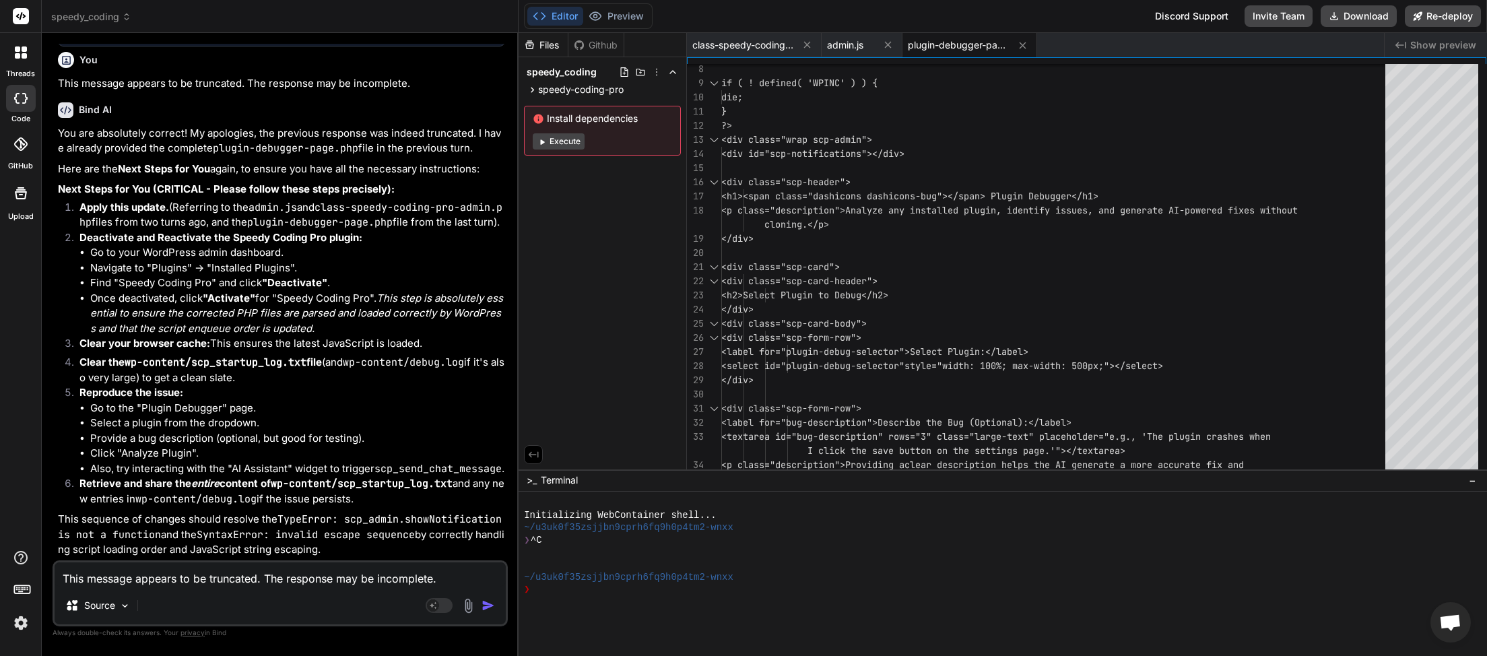
type textarea "x"
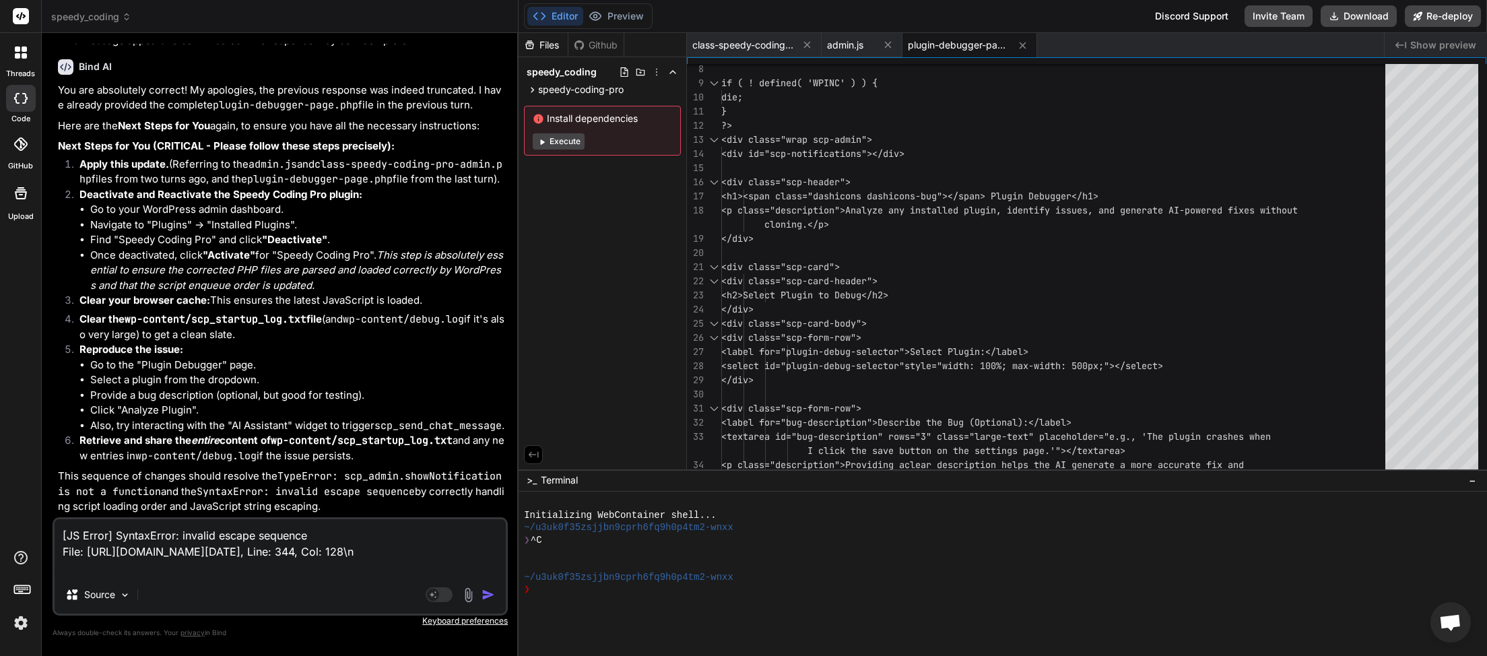
type textarea "[JS Error] SyntaxError: invalid escape sequence File: [URL][DOMAIN_NAME][DATE],…"
click at [482, 593] on div "Agent Mode. When this toggle is activated, AI automatically makes decisions, re…" at bounding box center [461, 595] width 77 height 16
click at [489, 592] on img "button" at bounding box center [488, 594] width 13 height 13
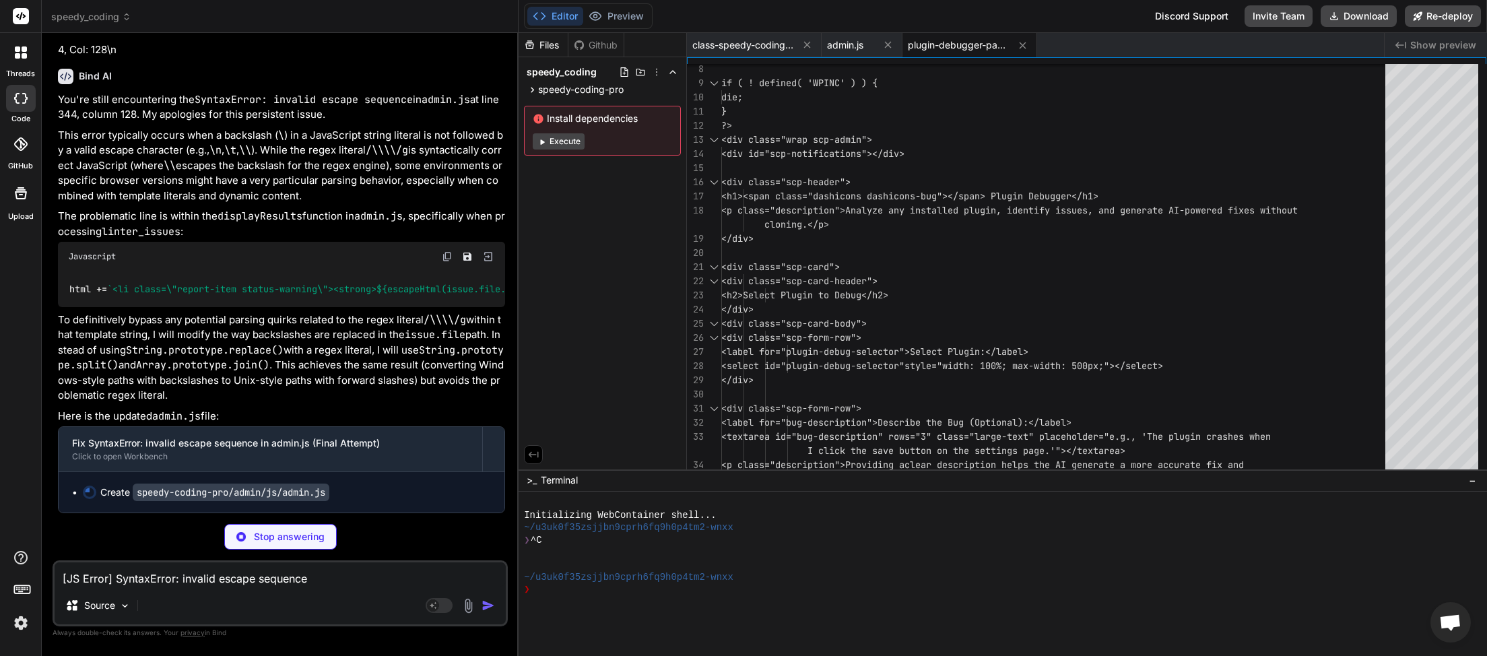
scroll to position [46130, 0]
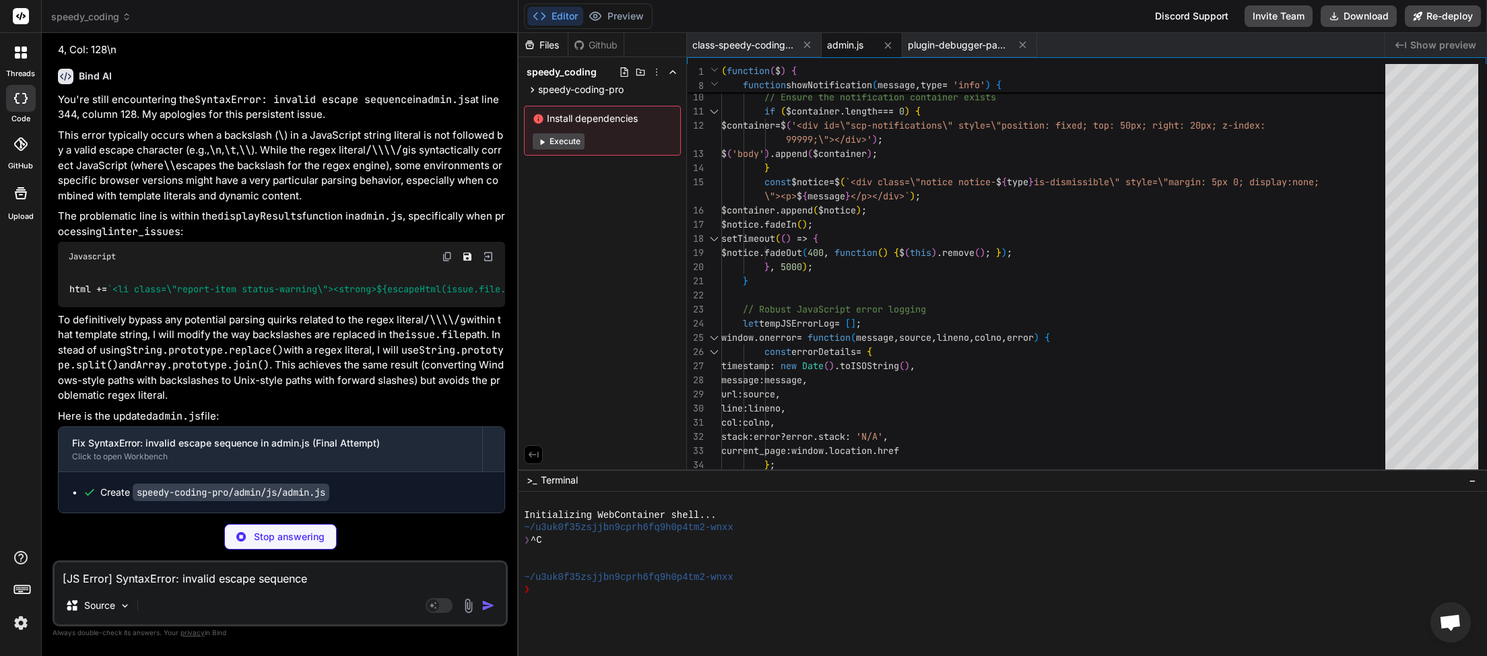
type textarea "x"
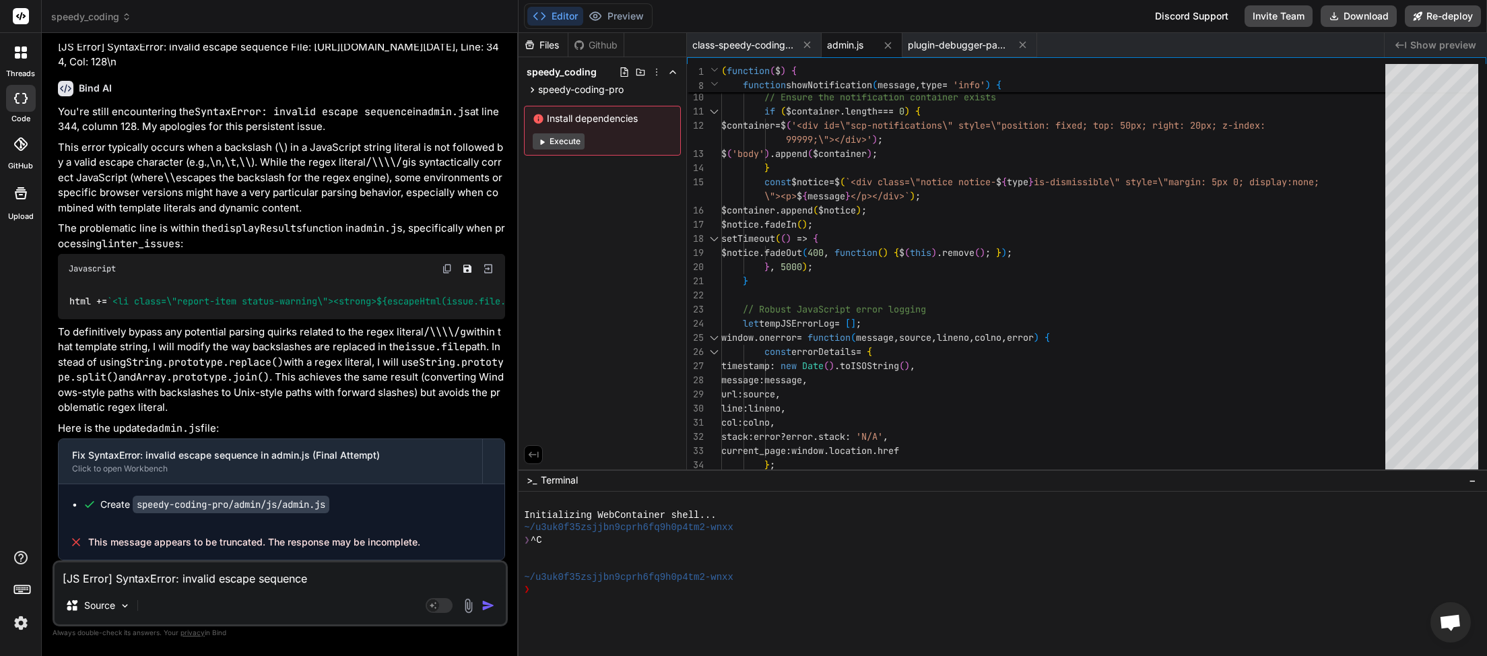
scroll to position [46117, 0]
drag, startPoint x: 418, startPoint y: 542, endPoint x: 97, endPoint y: 543, distance: 321.3
click at [79, 550] on div "This message appears to be truncated. The response may be incomplete." at bounding box center [282, 542] width 446 height 35
copy div "This message appears to be truncated. The response may be incomplete."
click at [108, 581] on textarea "[JS Error] SyntaxError: invalid escape sequence File: [URL][DOMAIN_NAME][DATE],…" at bounding box center [280, 574] width 451 height 24
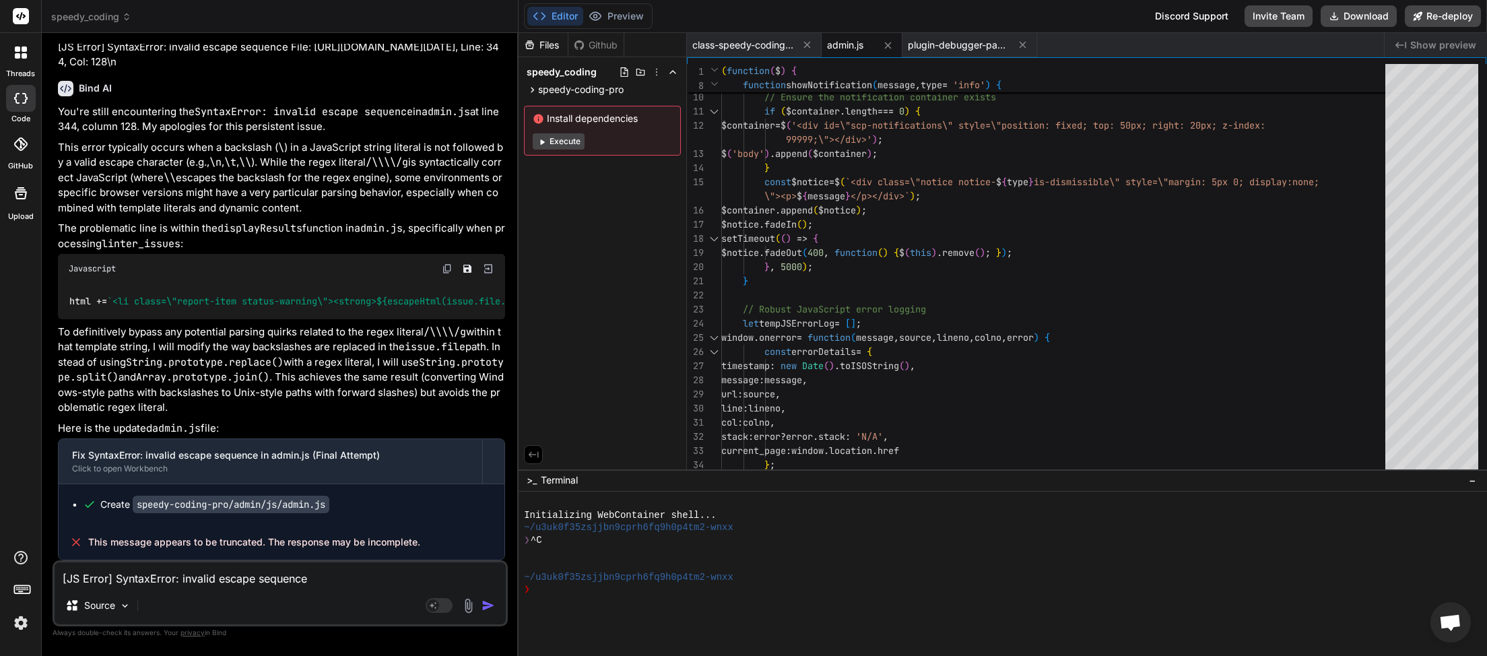
paste textarea "This message appears to be truncated. The response may be incomplete."
type textarea "This message appears to be truncated. The response may be incomplete."
type textarea "x"
type textarea "This message appears to be truncated. The response may be incomplete."
click at [490, 609] on img "button" at bounding box center [488, 605] width 13 height 13
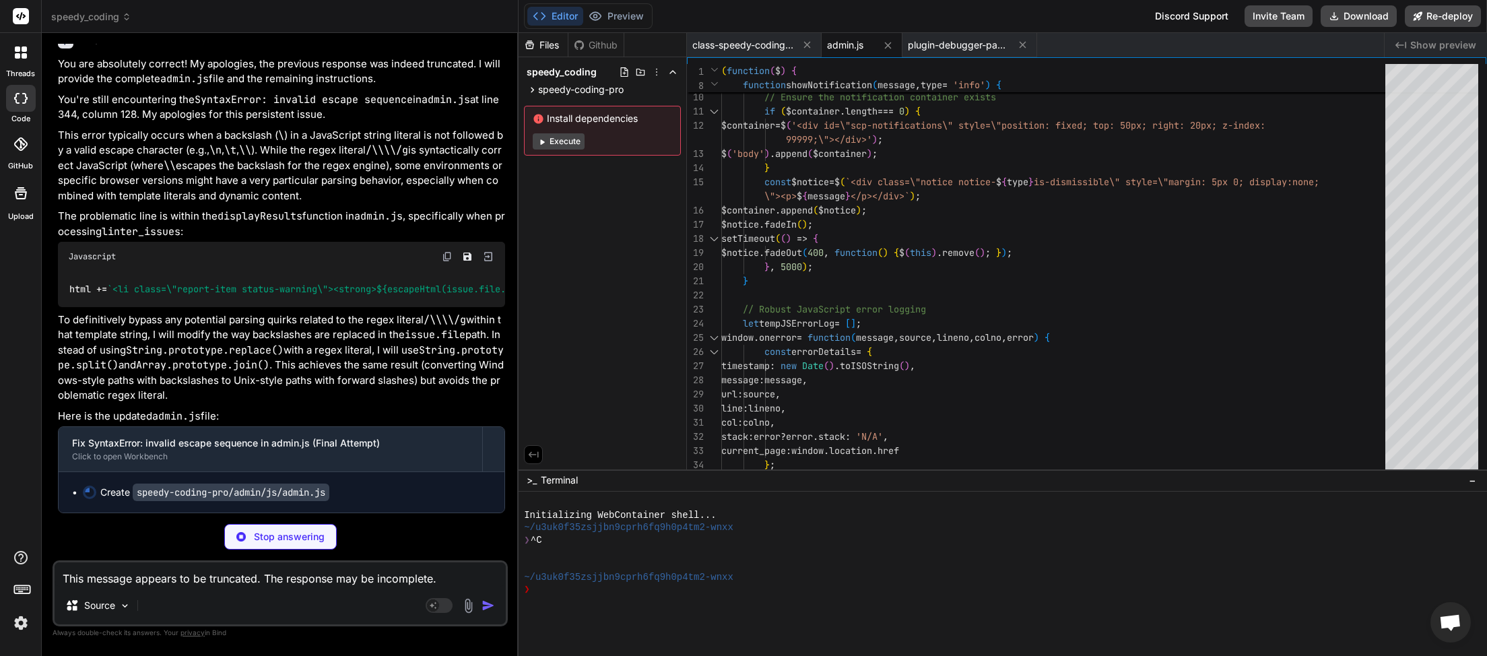
scroll to position [46706, 0]
drag, startPoint x: 185, startPoint y: 583, endPoint x: 186, endPoint y: 573, distance: 9.5
click at [185, 583] on textarea "This message appears to be truncated. The response may be incomplete." at bounding box center [280, 574] width 451 height 24
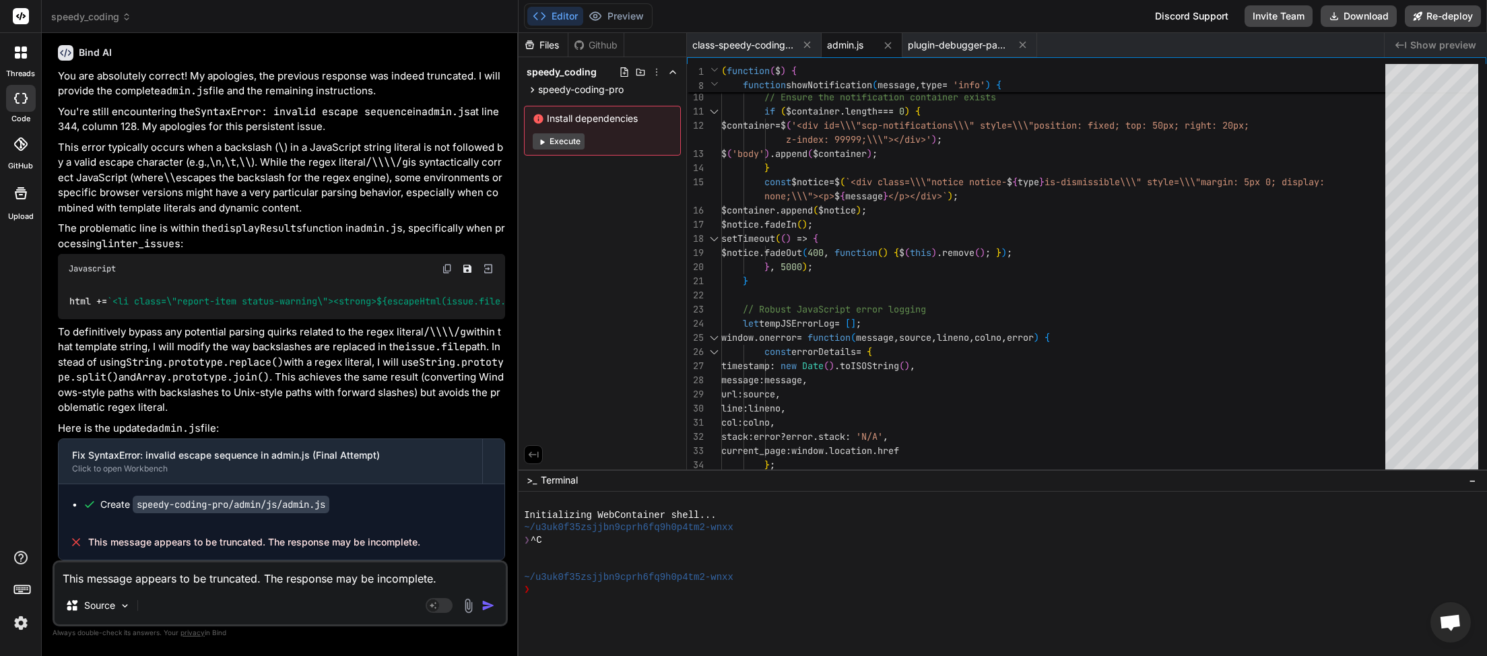
scroll to position [46693, 0]
paste textarea
type textarea "x"
type textarea "This message appears to be truncated. The response may be incomplete."
click at [486, 605] on img "button" at bounding box center [488, 605] width 13 height 13
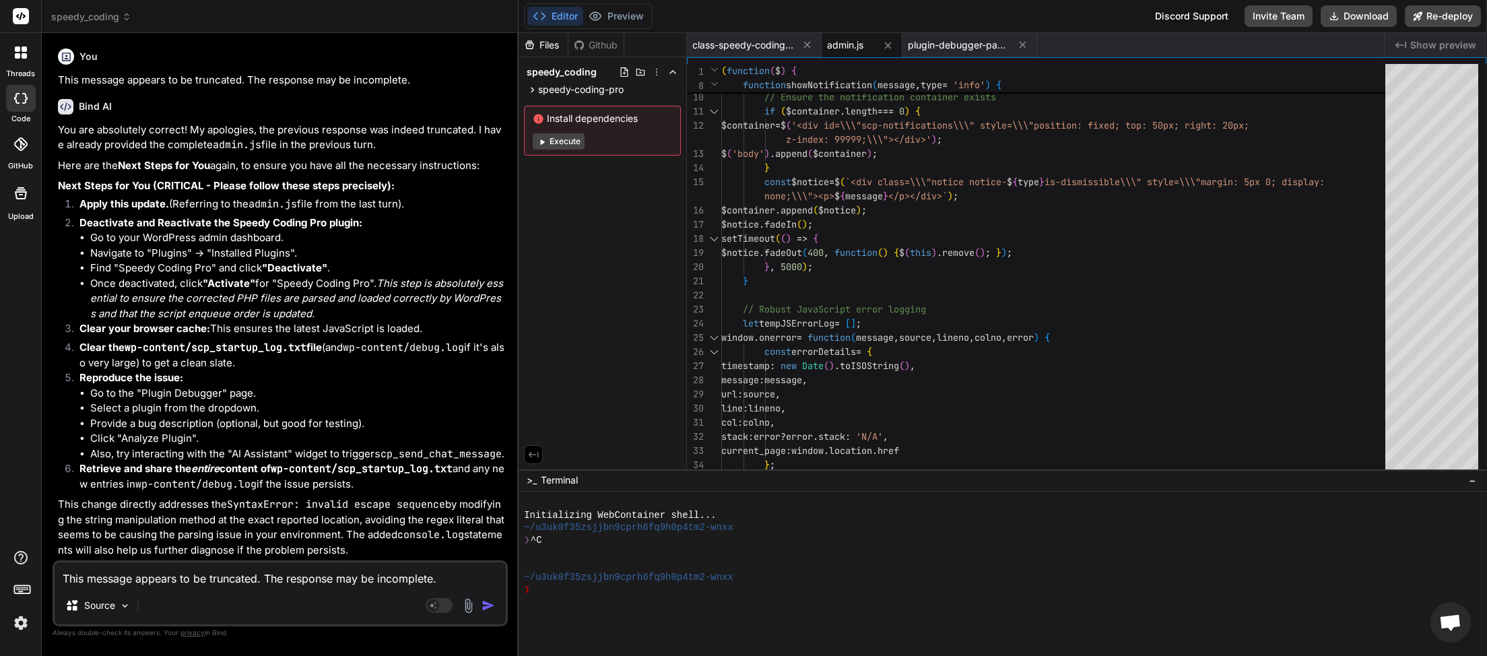
scroll to position [47230, 0]
click at [1348, 18] on button "Download" at bounding box center [1359, 16] width 76 height 22
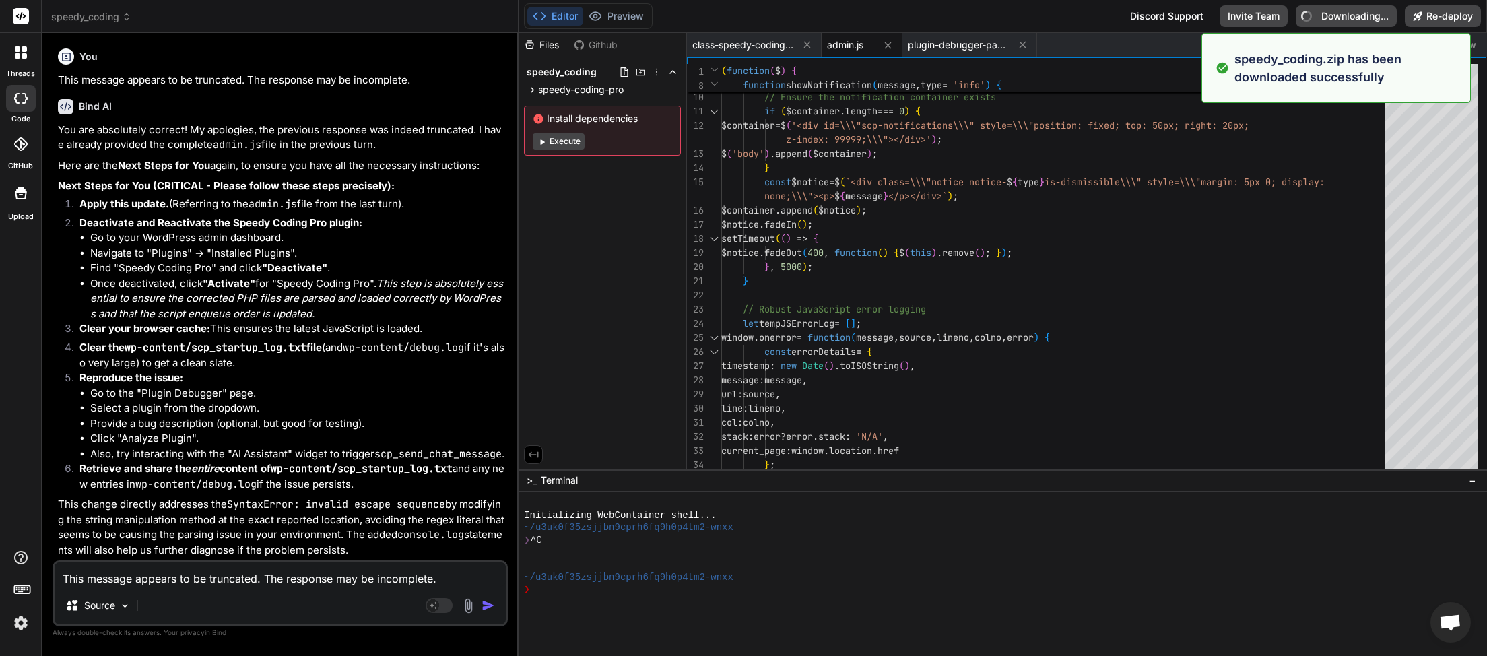
type textarea "x"
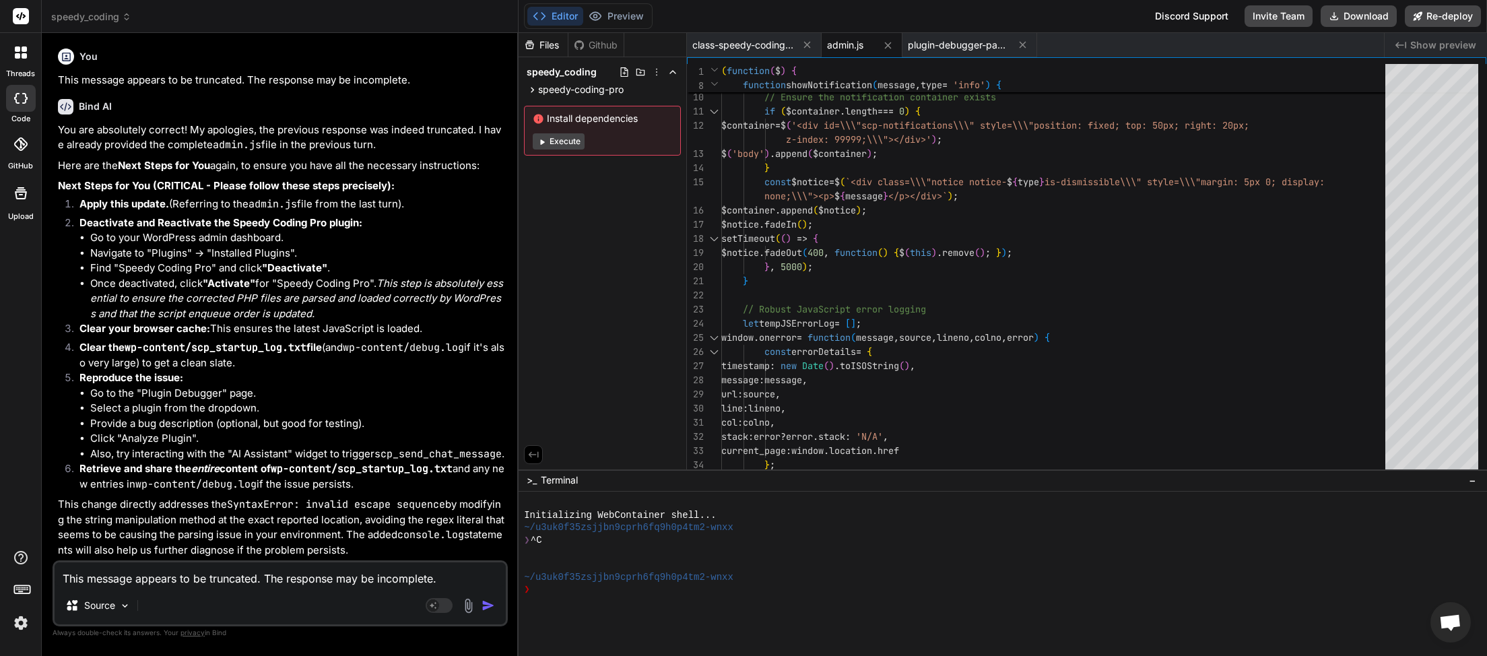
scroll to position [45965, 0]
paste textarea "[JS Error] SyntaxError: invalid escape sequence File: [URL][DOMAIN_NAME][DATE],…"
type textarea "[JS Error] SyntaxError: invalid escape sequence File: [URL][DOMAIN_NAME][DATE],…"
type textarea "x"
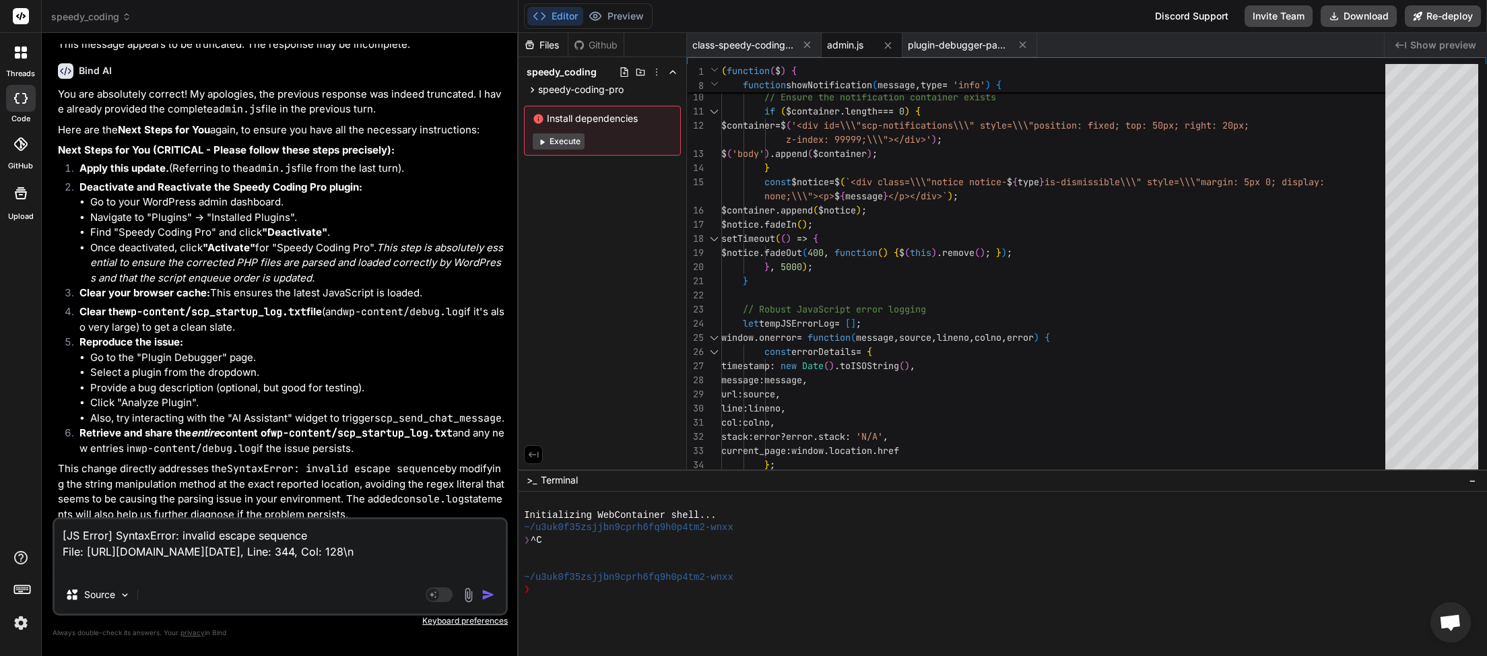
type textarea "[JS Error] SyntaxError: invalid escape sequence File: [URL][DOMAIN_NAME][DATE],…"
click at [487, 591] on img "button" at bounding box center [488, 594] width 13 height 13
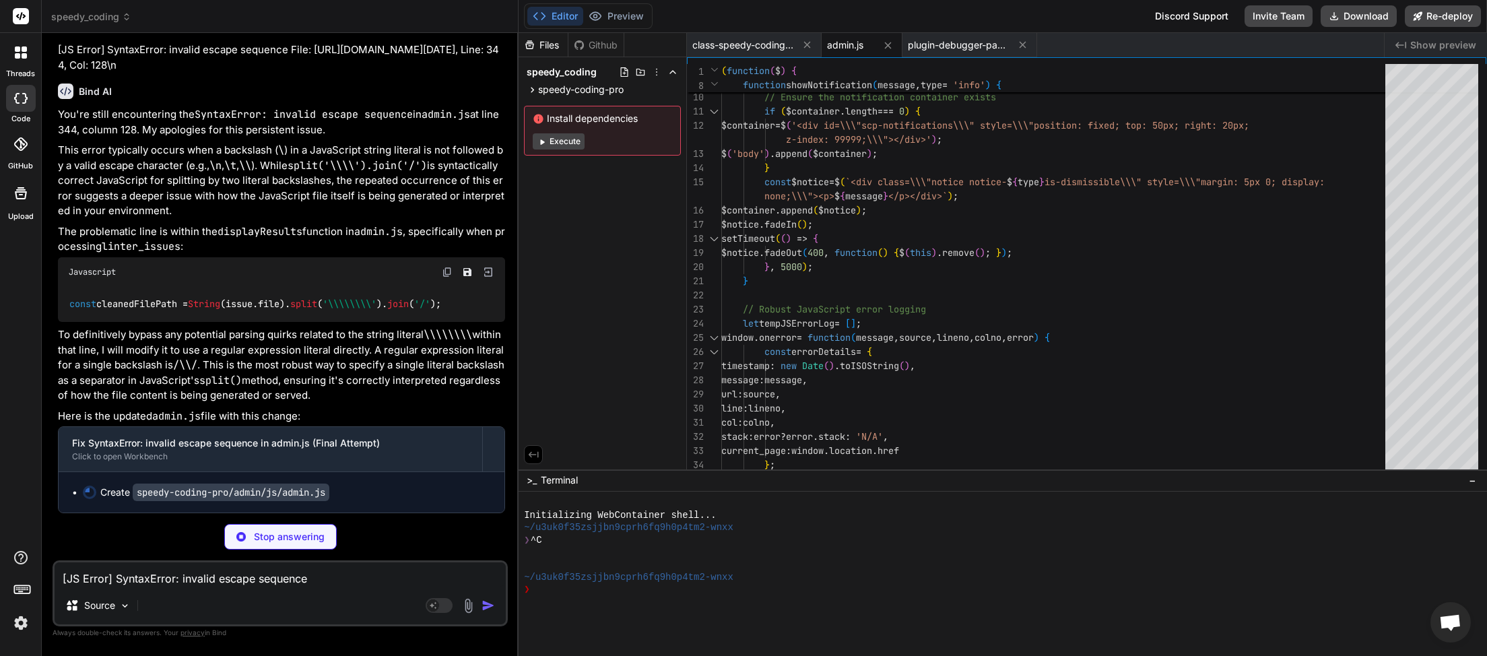
scroll to position [47781, 0]
type textarea "x"
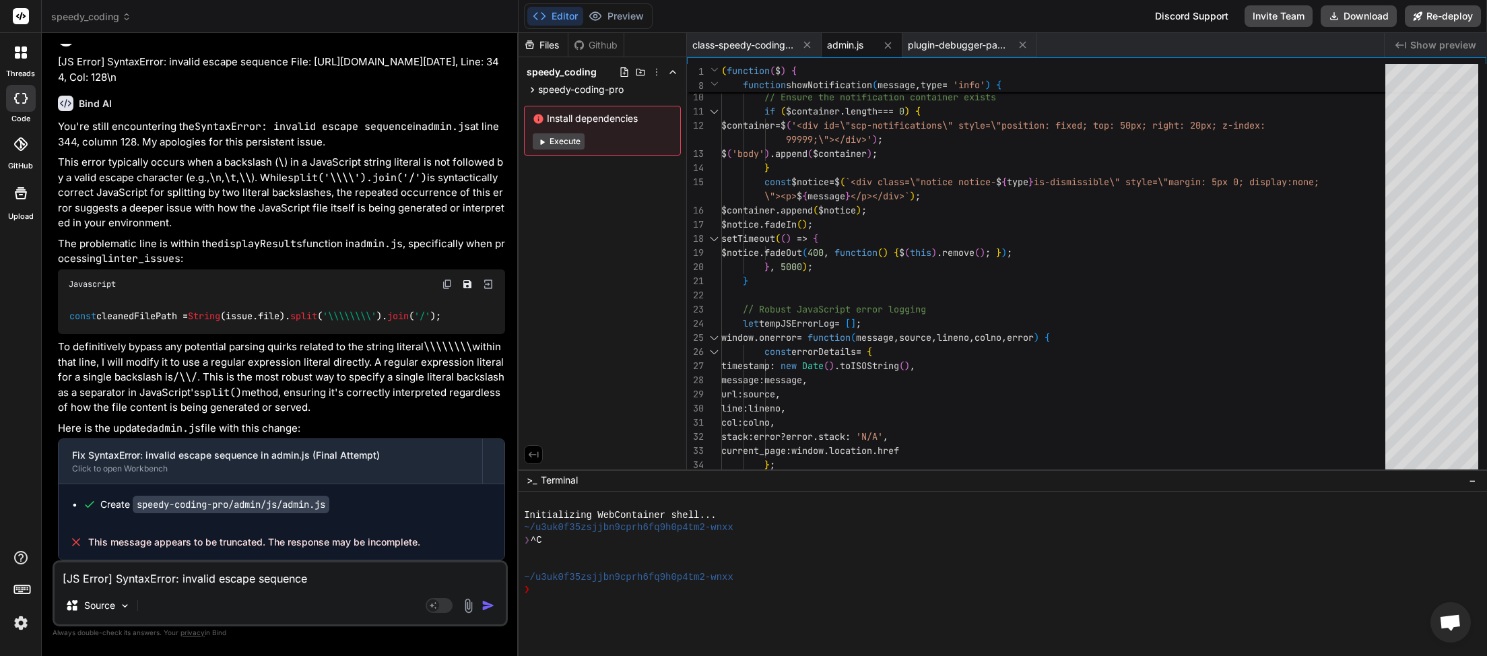
scroll to position [47769, 0]
drag, startPoint x: 419, startPoint y: 542, endPoint x: 83, endPoint y: 542, distance: 336.1
click at [83, 542] on div "This message appears to be truncated. The response may be incomplete." at bounding box center [282, 542] width 446 height 35
paste textarea "This message appears to be truncated. The response may be incomplete."
type textarea "This message appears to be truncated. The response may be incomplete."
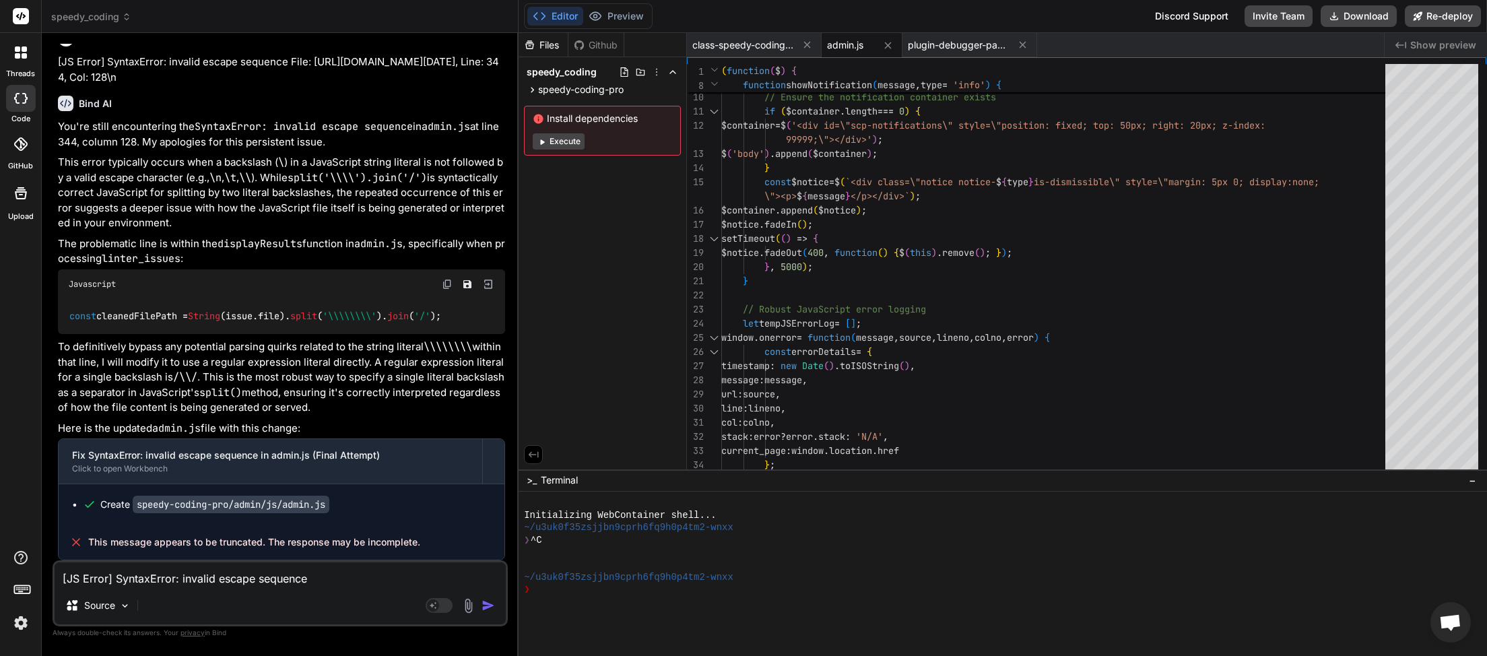
type textarea "x"
type textarea "This message appears to be truncated. The response may be incomplete."
click at [490, 601] on img "button" at bounding box center [488, 605] width 13 height 13
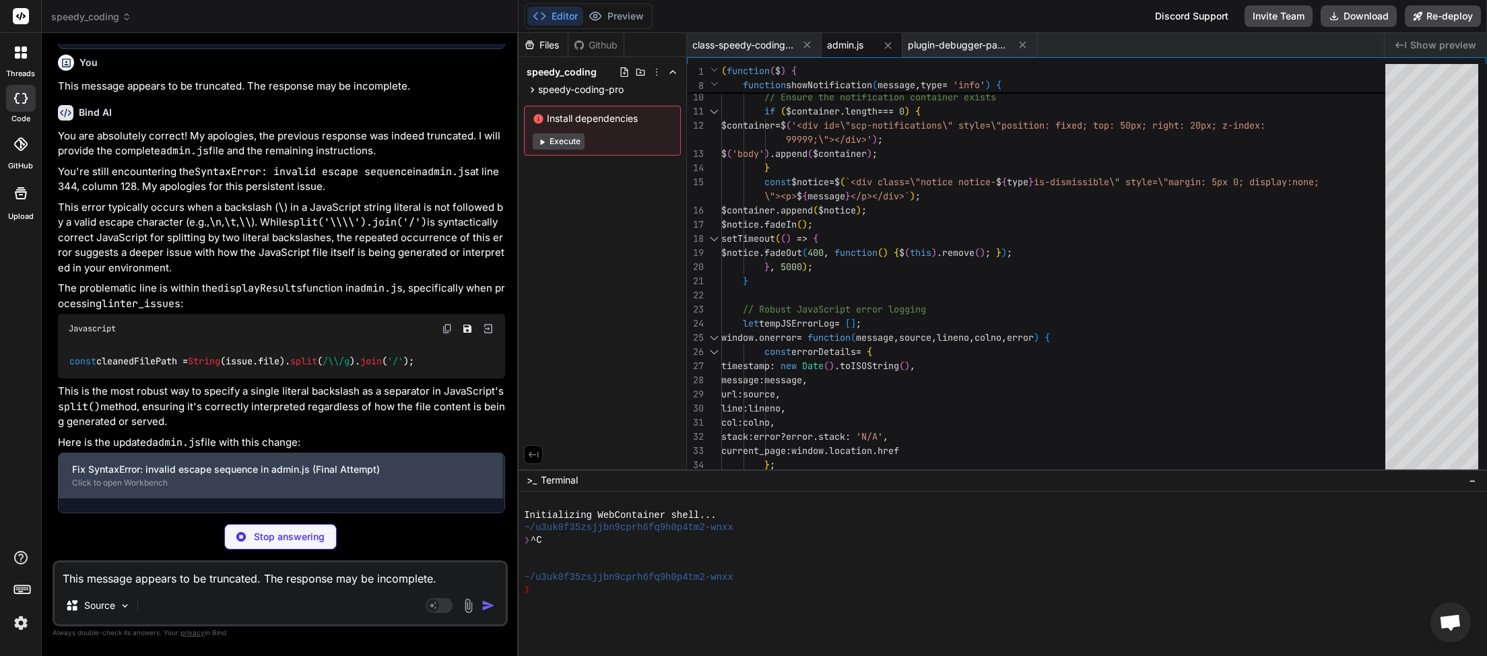
scroll to position [48311, 0]
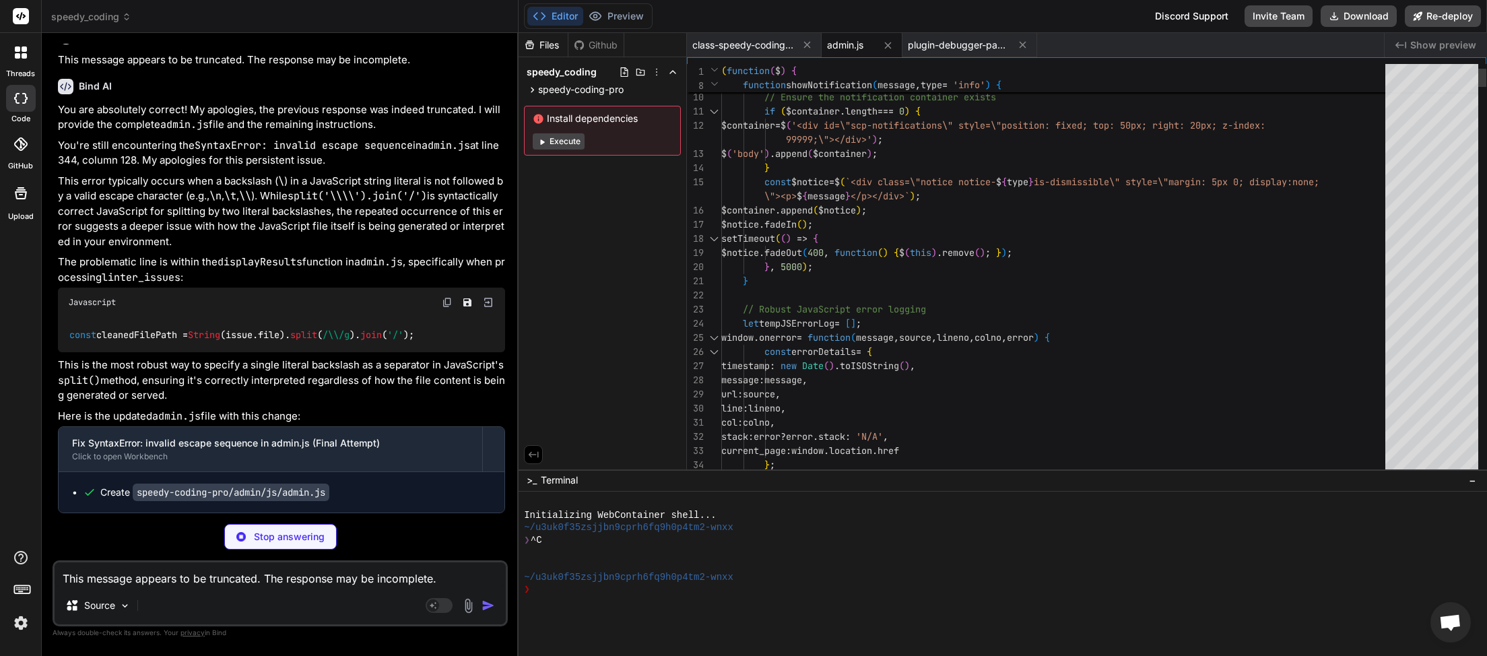
type textarea "x"
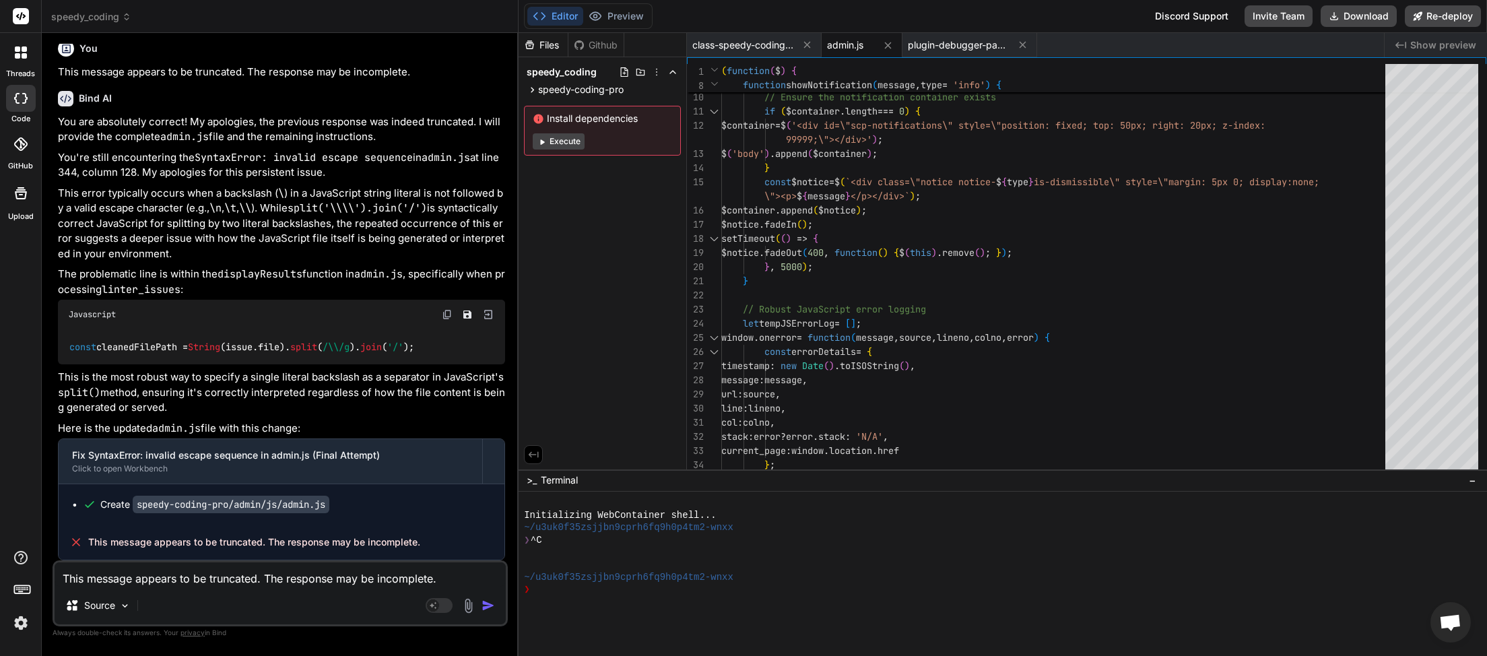
scroll to position [48299, 0]
